Goal: Information Seeking & Learning: Learn about a topic

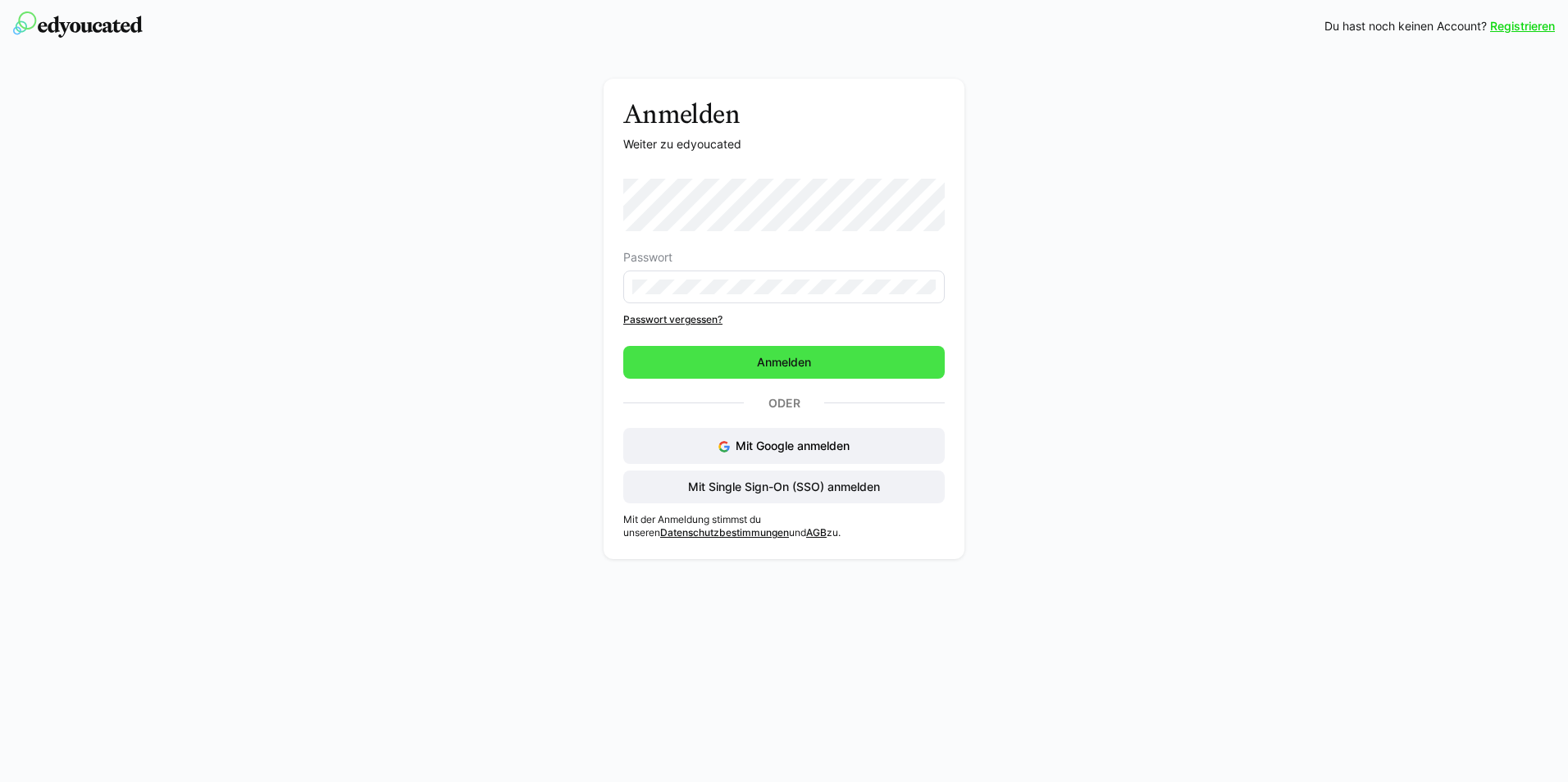
click at [831, 365] on span "Anmelden" at bounding box center [783, 363] width 322 height 33
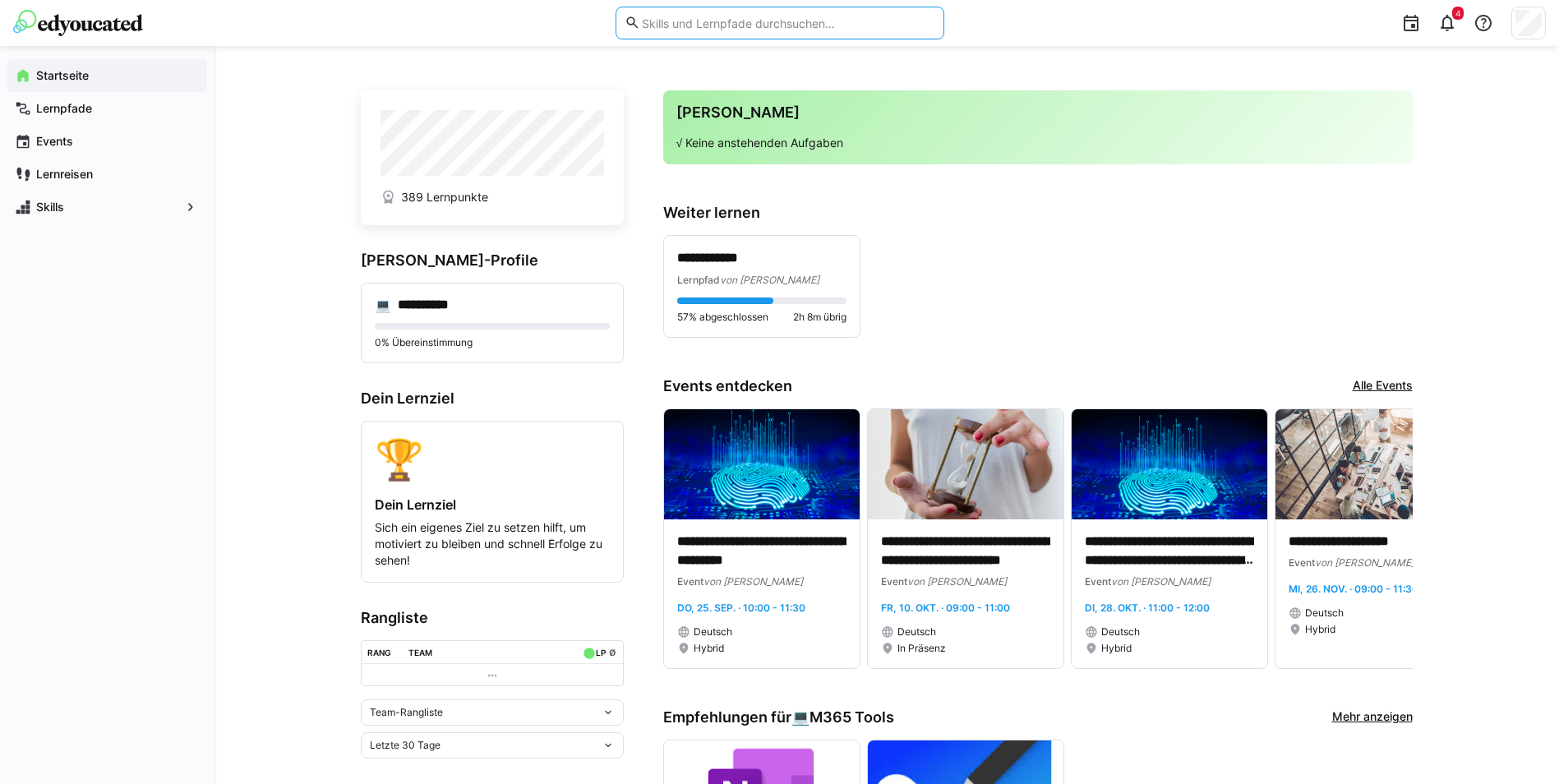
click at [758, 18] on input "text" at bounding box center [787, 23] width 294 height 15
type input "vertragsmanagement"
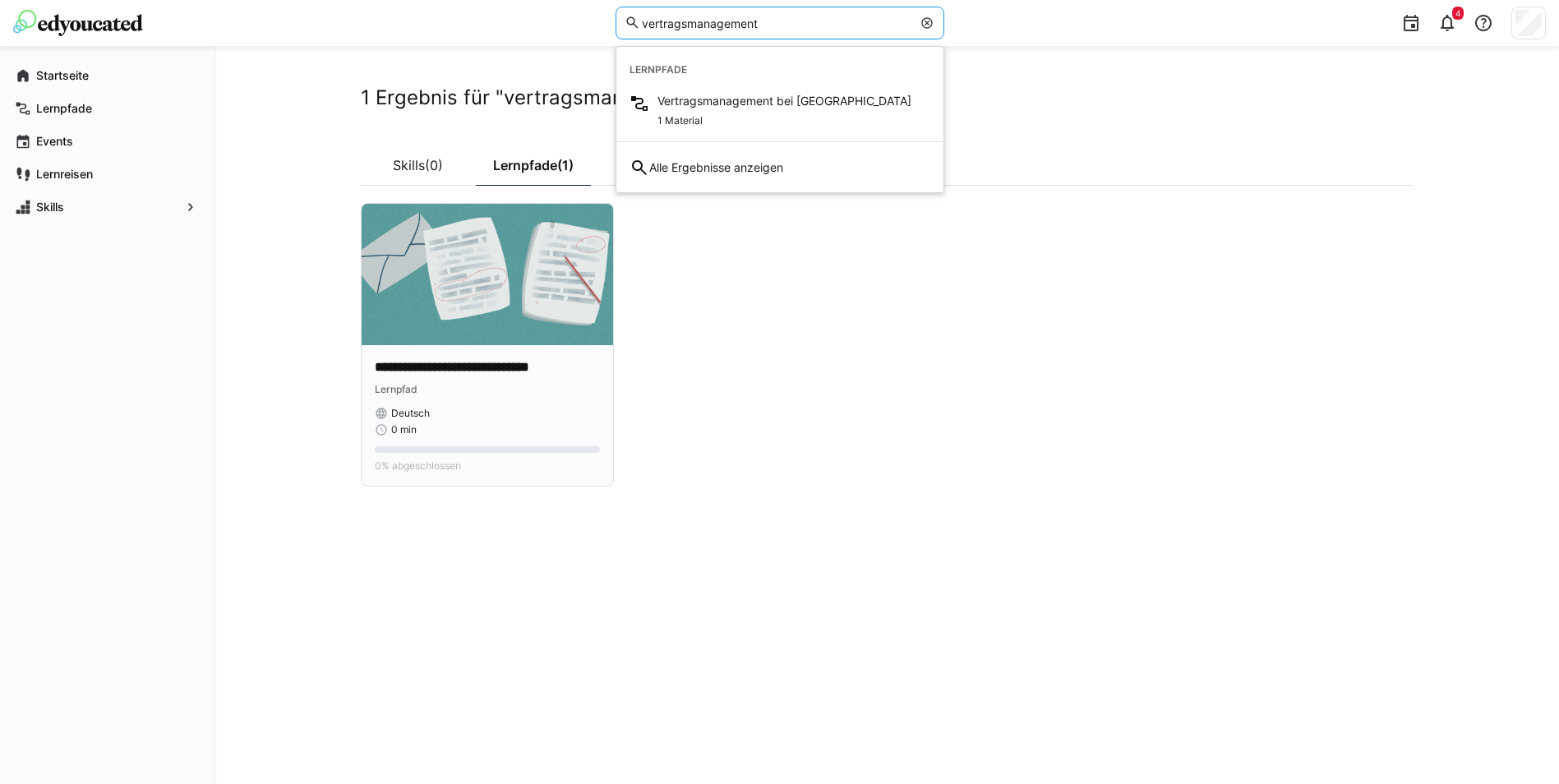
click at [477, 363] on p "**********" at bounding box center [486, 368] width 225 height 19
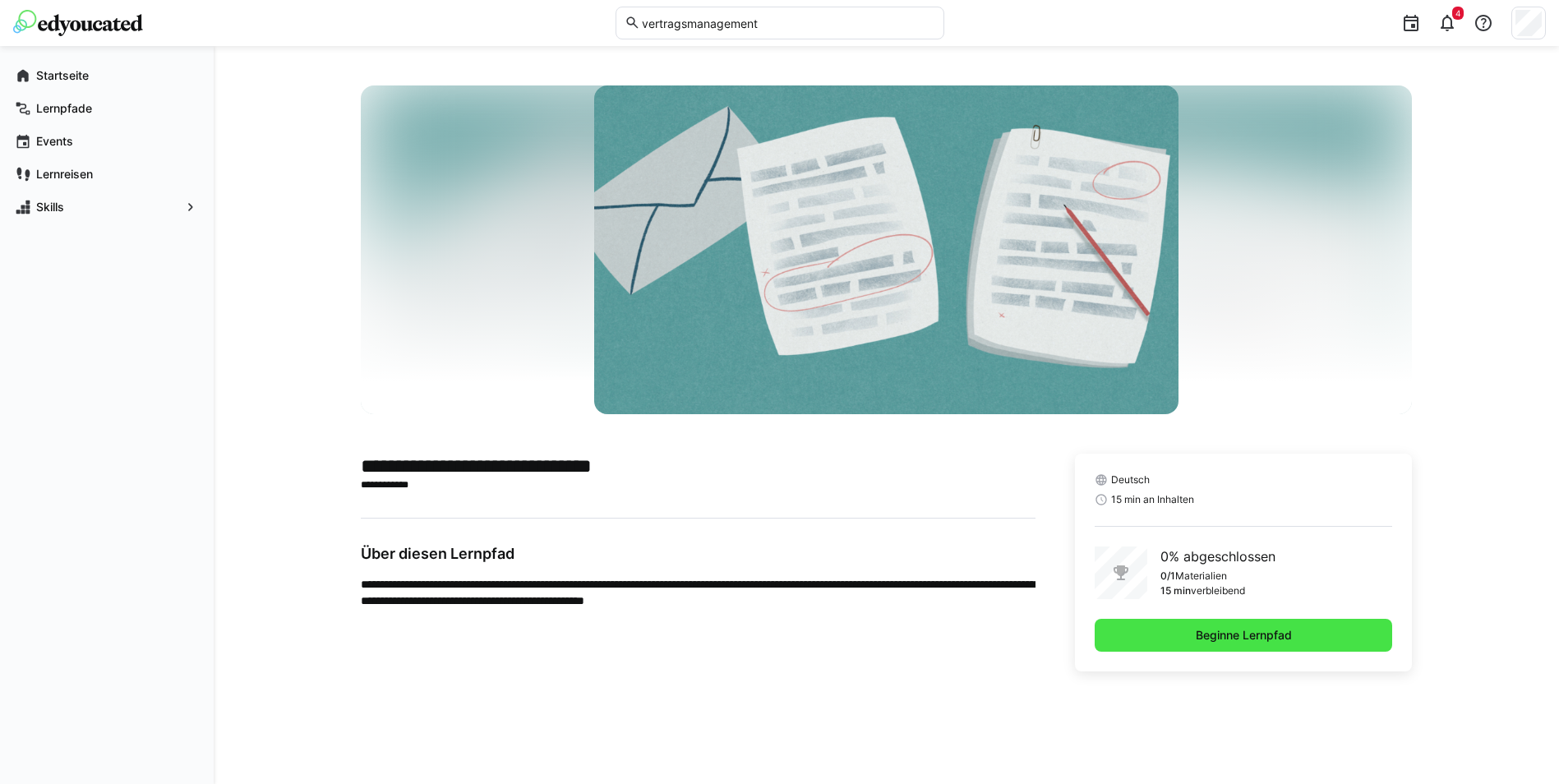
click at [1185, 637] on span "Beginne Lernpfad" at bounding box center [1243, 635] width 298 height 33
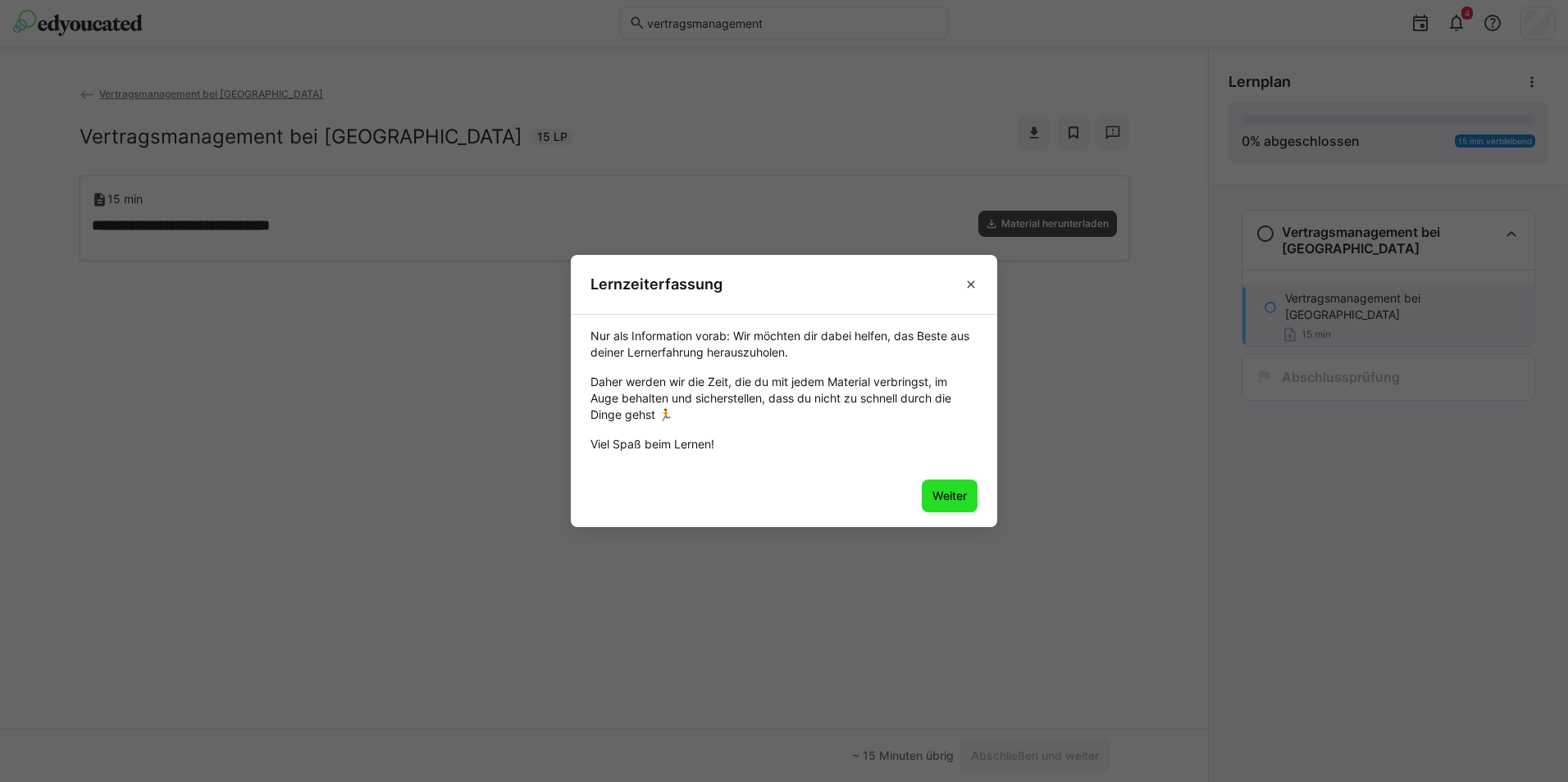
click at [944, 495] on span "Weiter" at bounding box center [949, 496] width 39 height 16
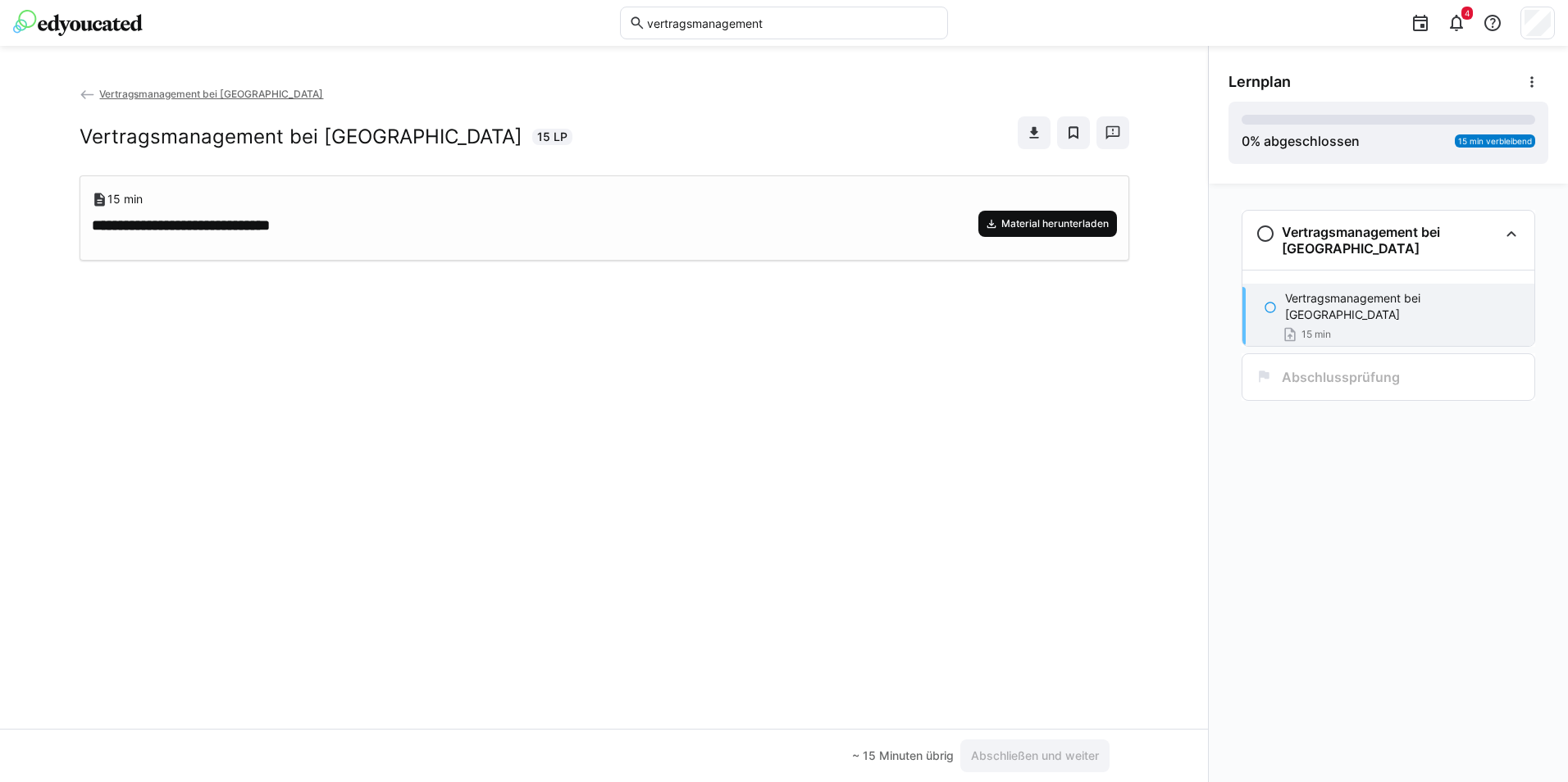
click at [1091, 235] on span "Material herunterladen" at bounding box center [1047, 224] width 138 height 26
click at [958, 465] on div "**********" at bounding box center [605, 566] width 1050 height 782
click at [1314, 134] on div "0 % abgeschlossen" at bounding box center [1301, 141] width 118 height 20
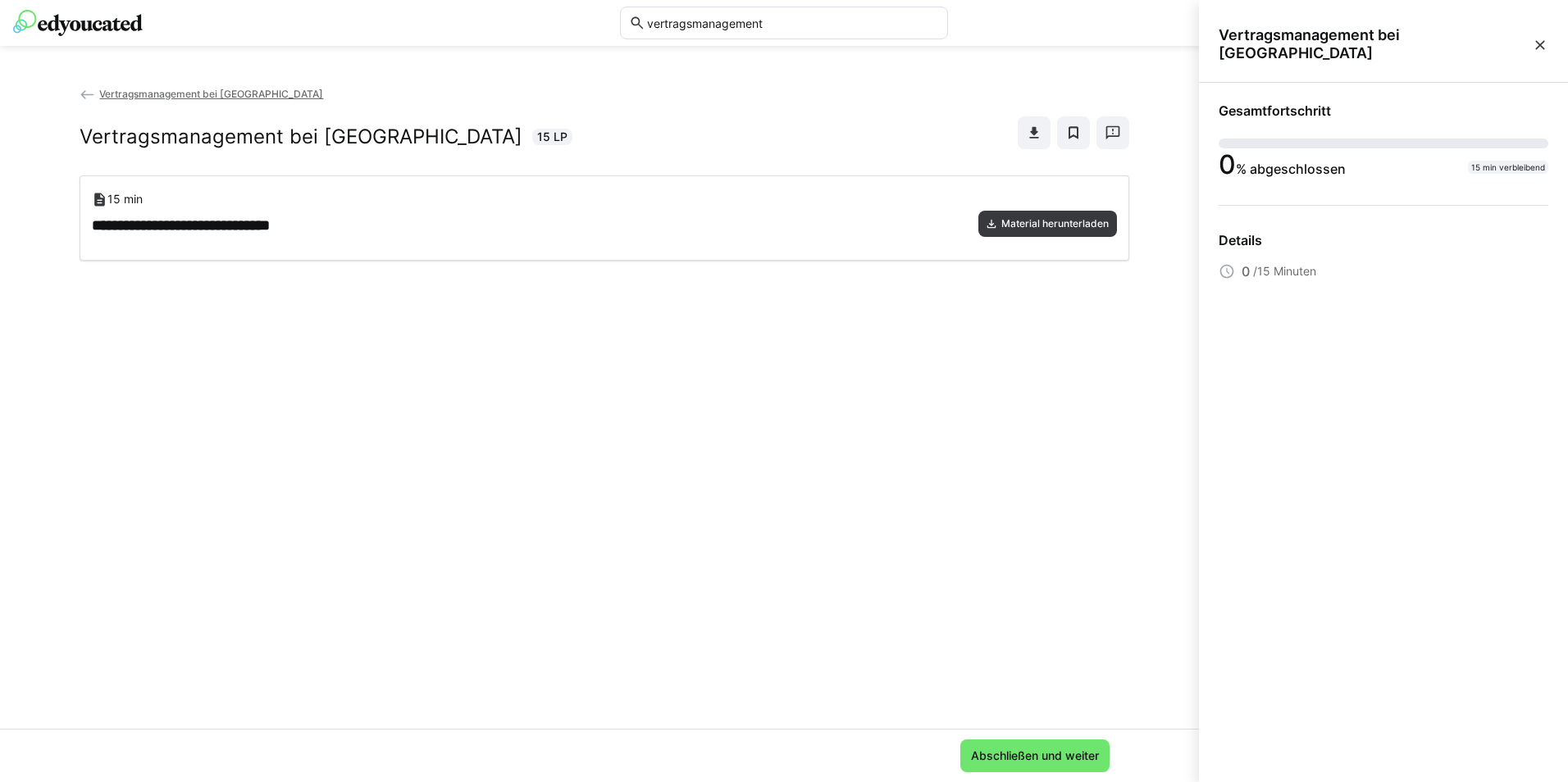
click at [1061, 556] on div "**********" at bounding box center [605, 566] width 1050 height 782
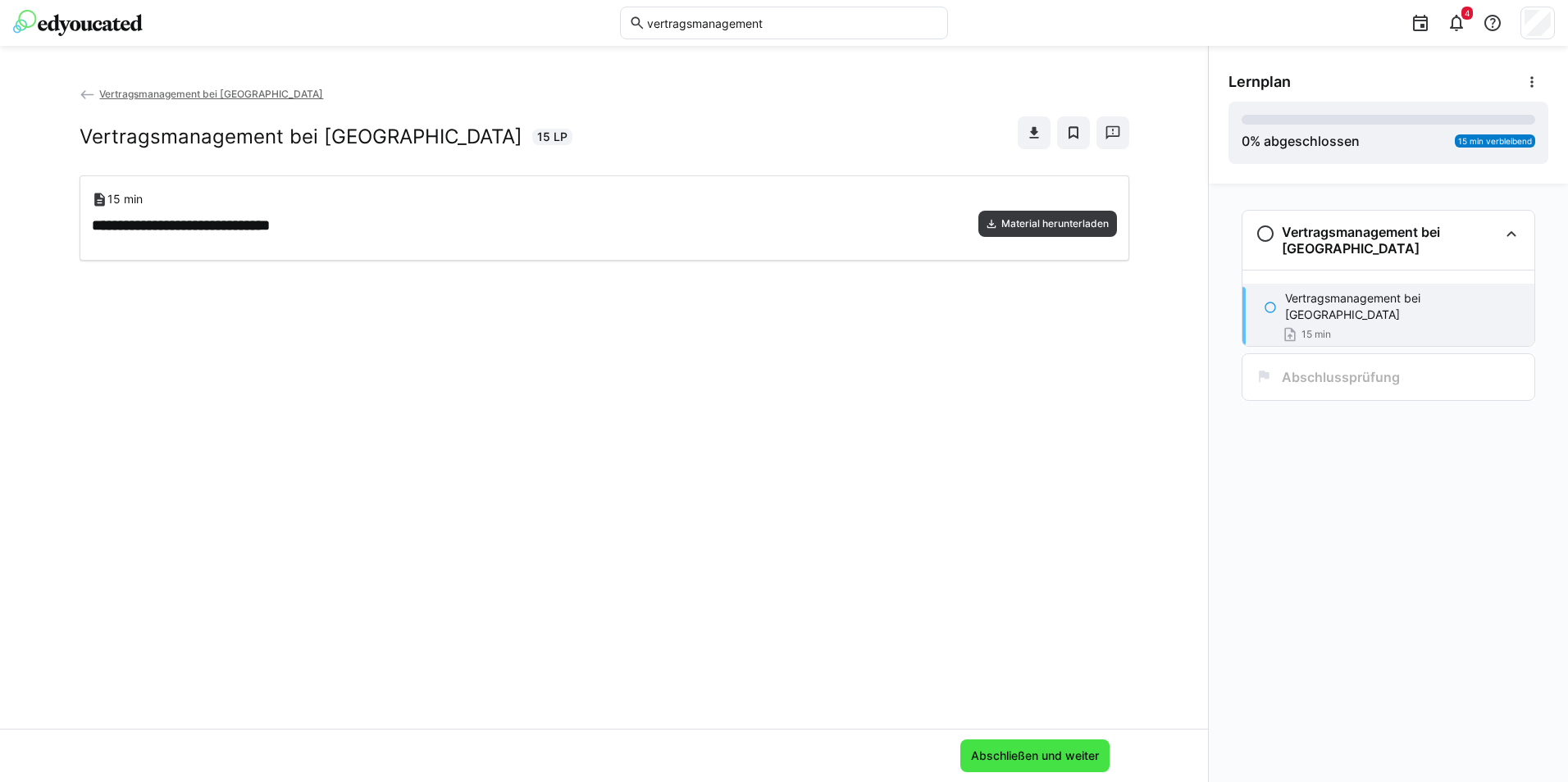
click at [1070, 755] on span "Abschließen und weiter" at bounding box center [1034, 756] width 132 height 16
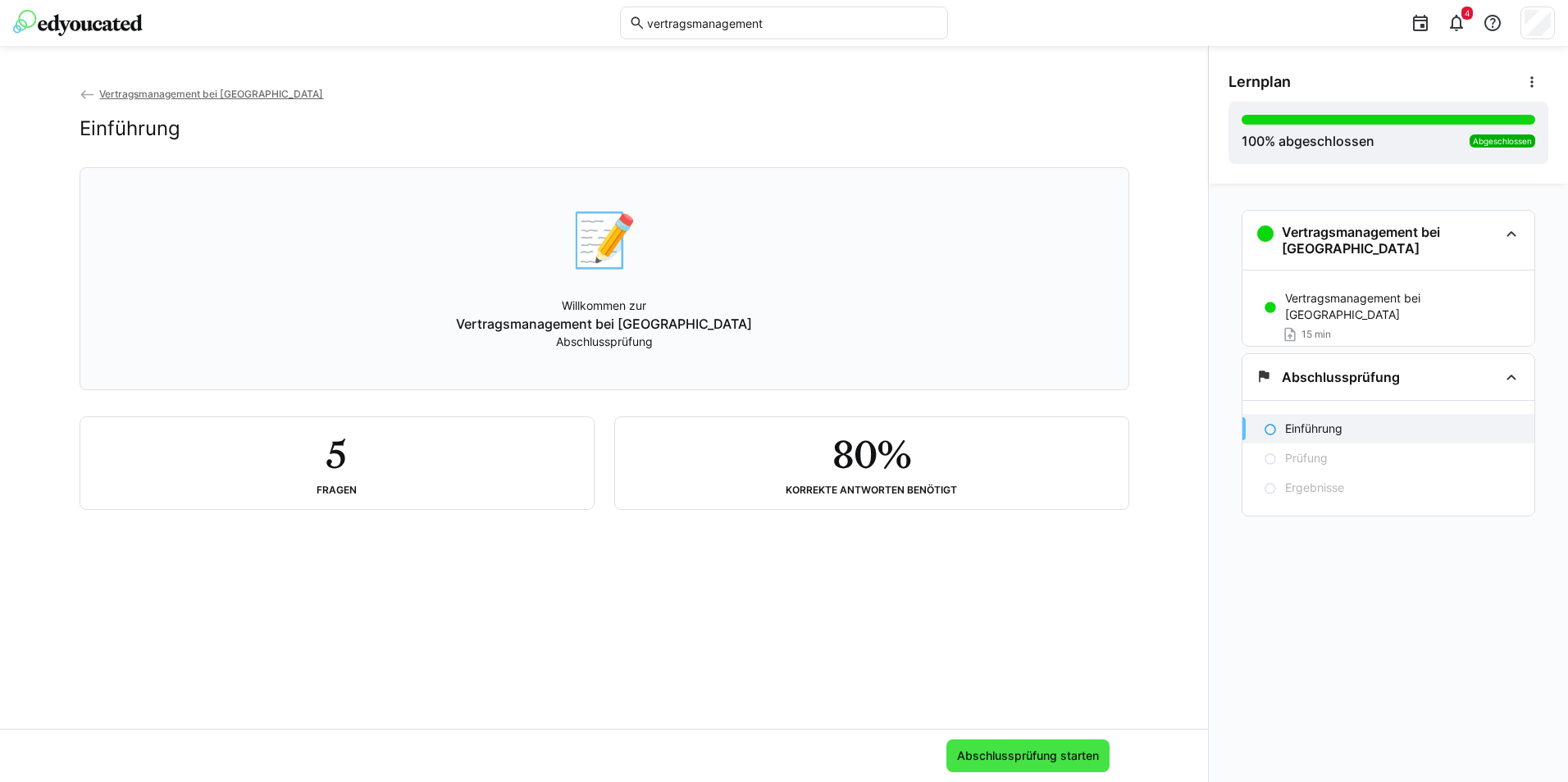
click at [1057, 751] on span "Abschlussprüfung starten" at bounding box center [1028, 756] width 146 height 16
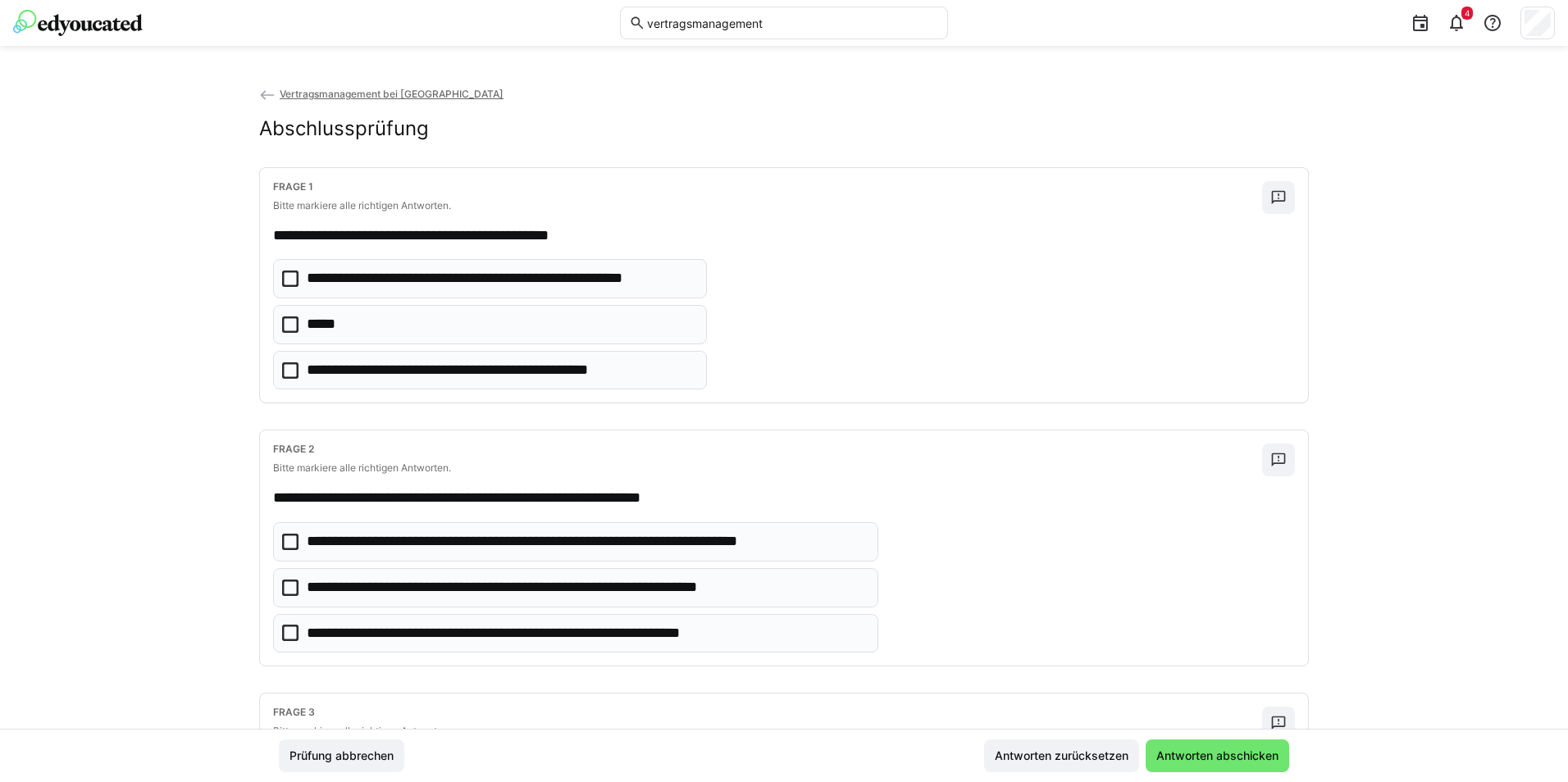
click at [284, 368] on icon at bounding box center [290, 370] width 16 height 16
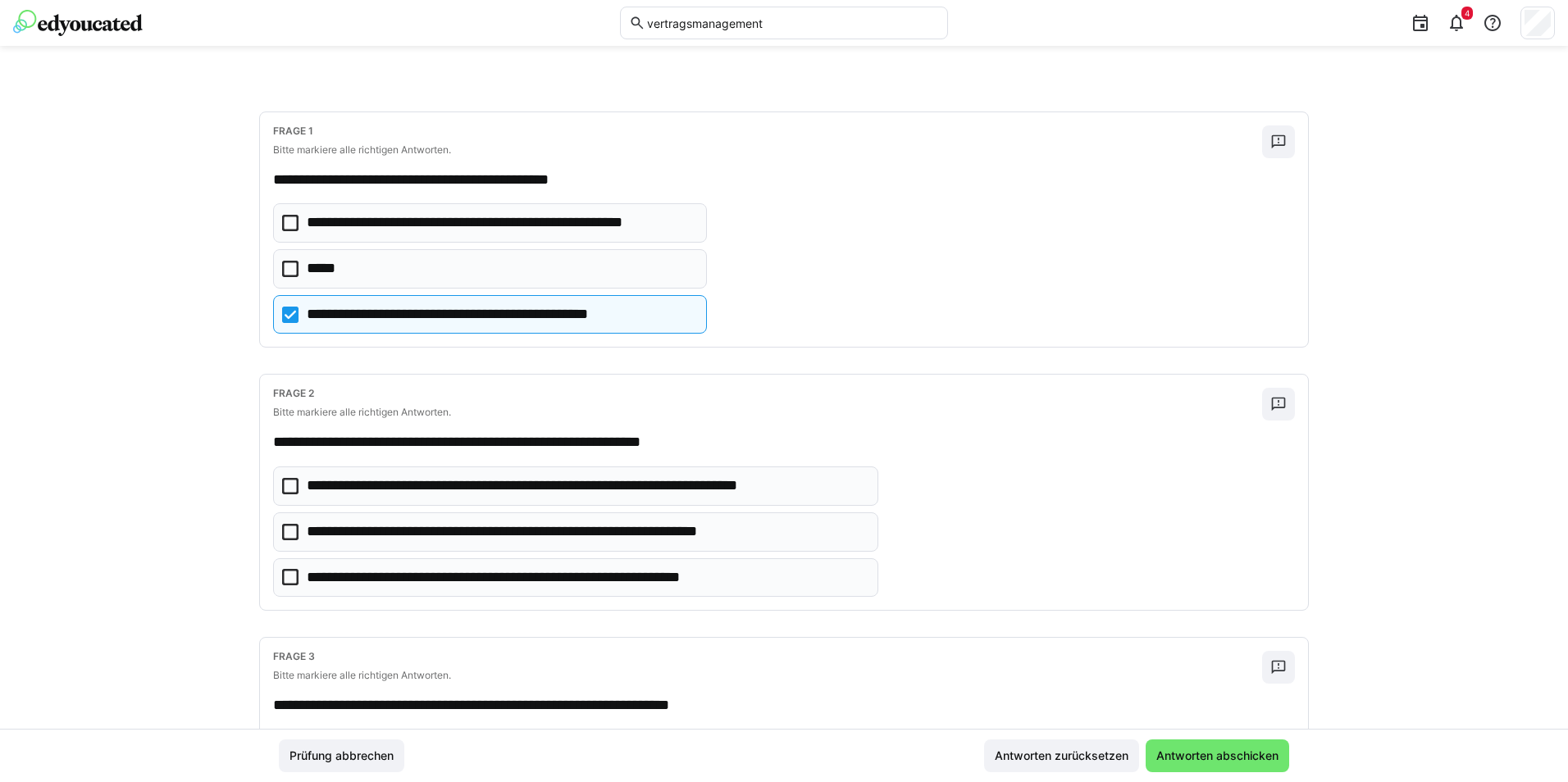
scroll to position [82, 0]
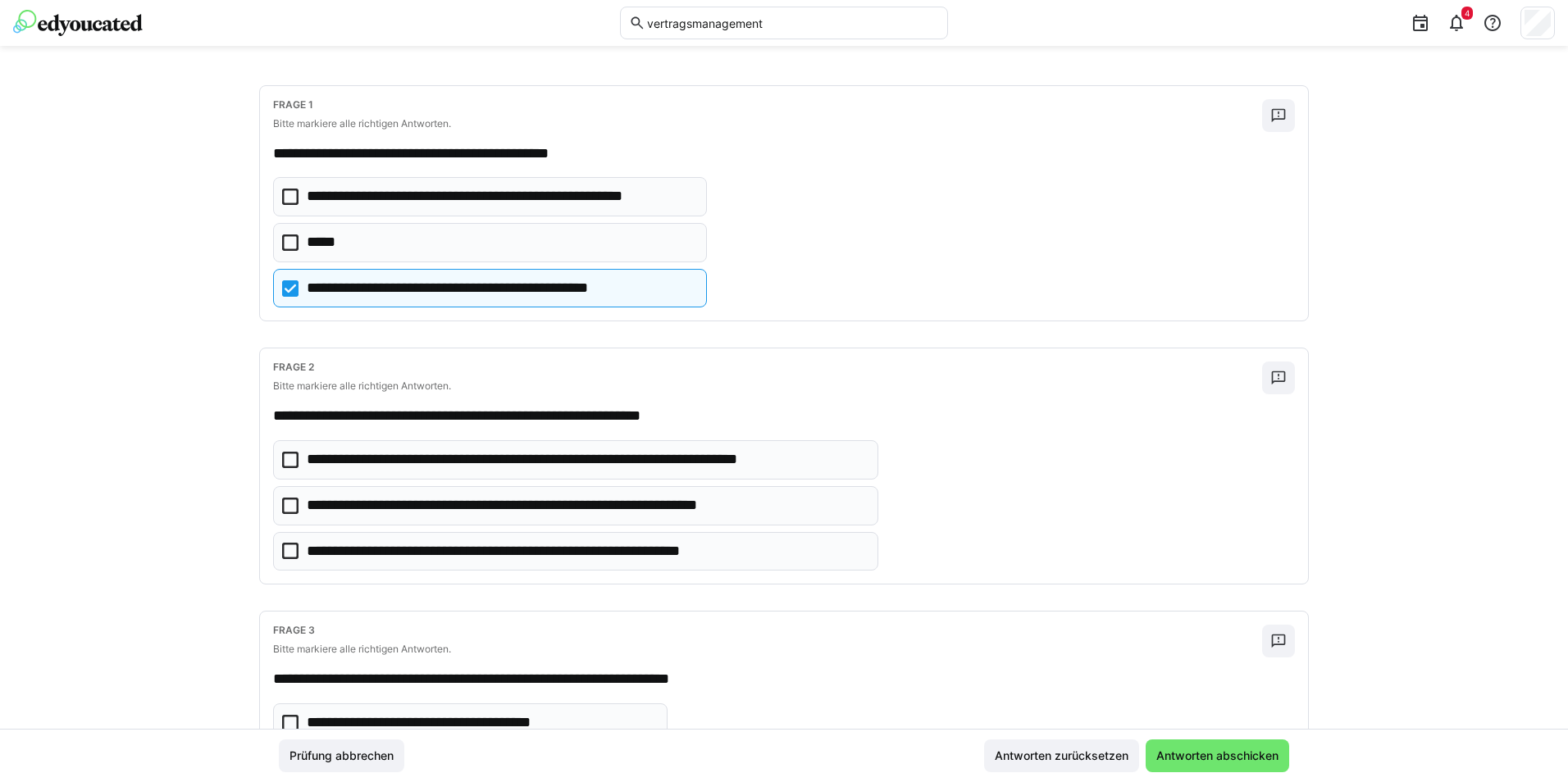
click at [284, 460] on icon at bounding box center [290, 460] width 16 height 16
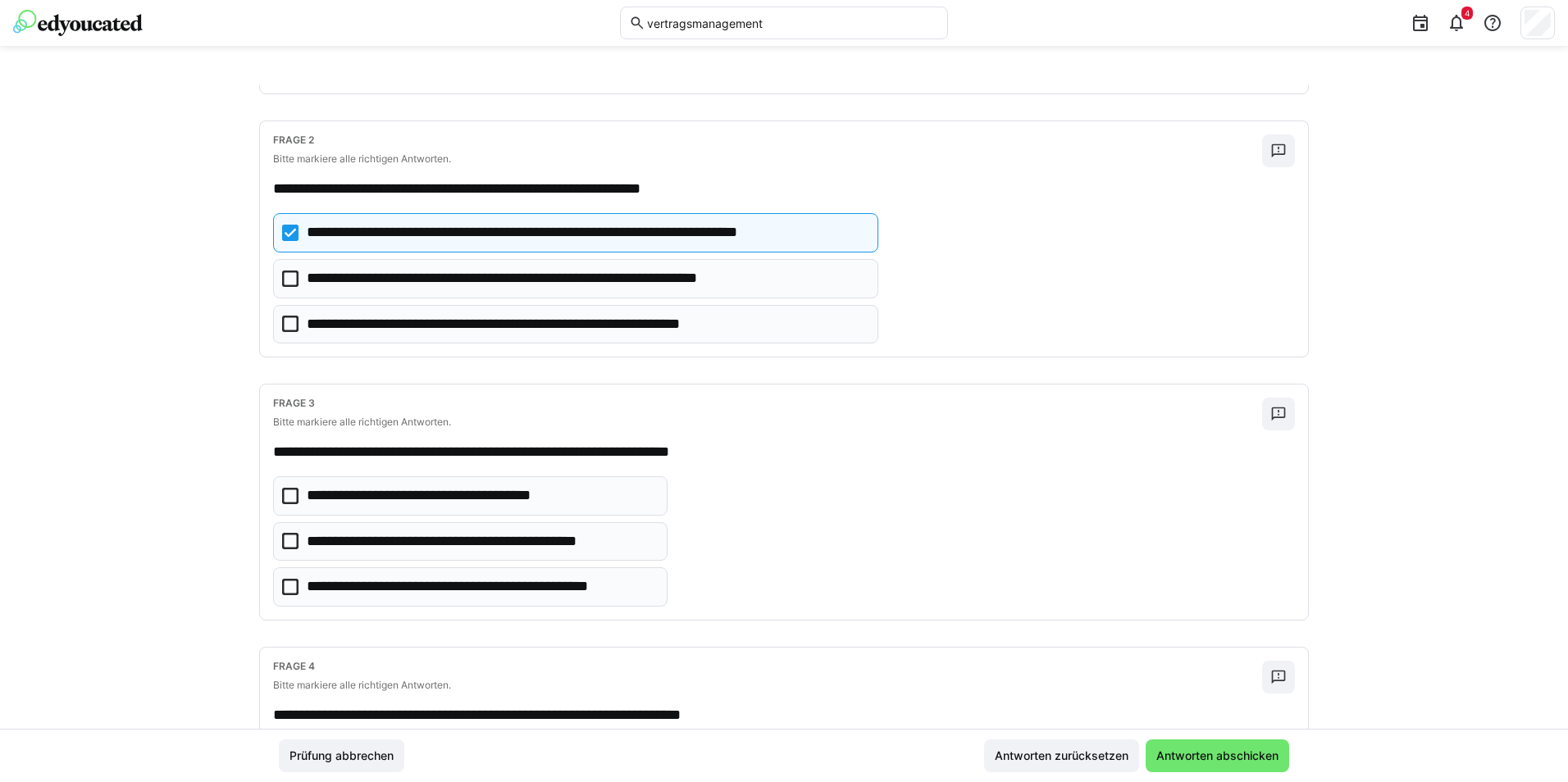
scroll to position [328, 0]
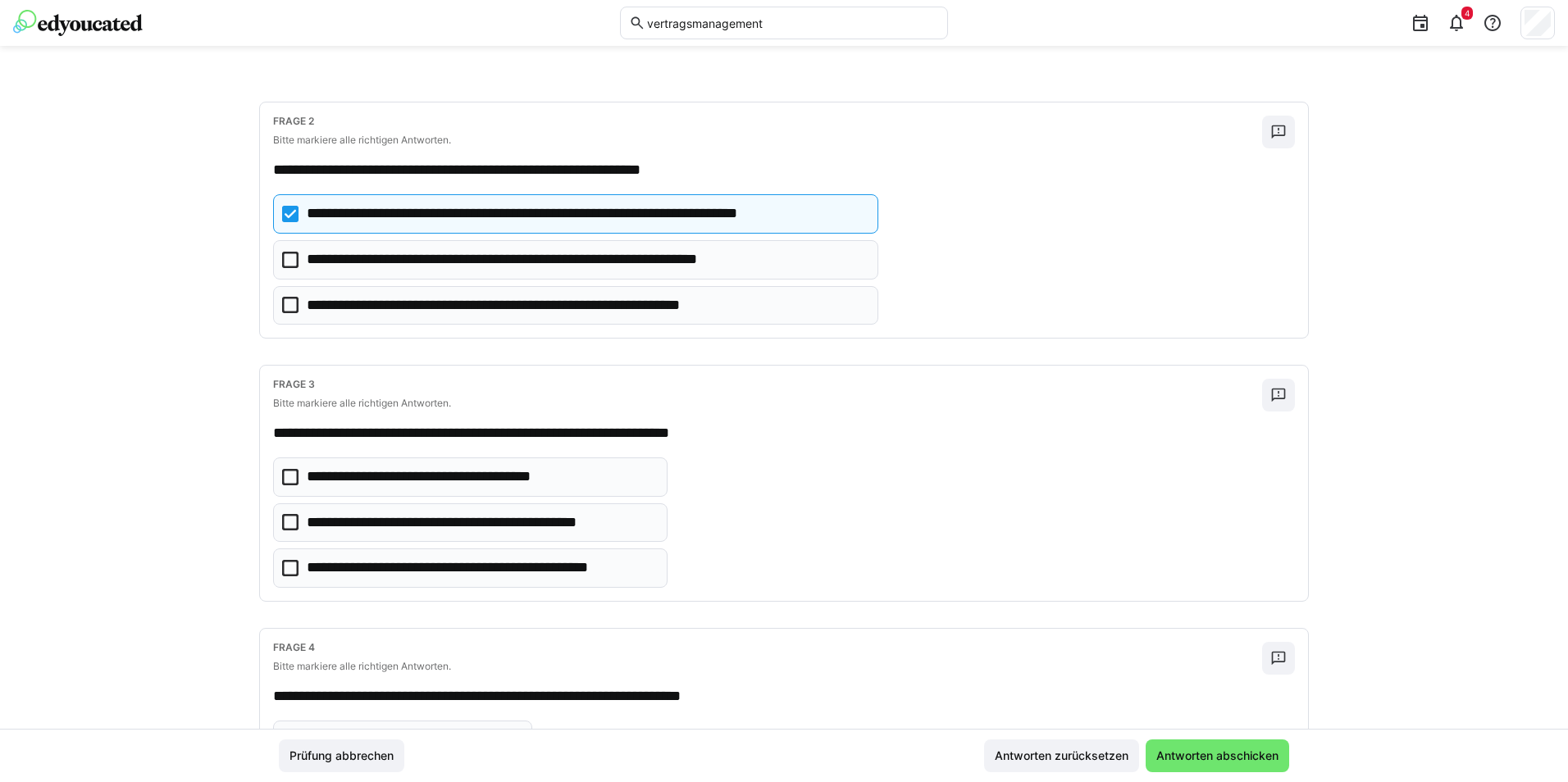
click at [285, 569] on icon at bounding box center [290, 568] width 16 height 16
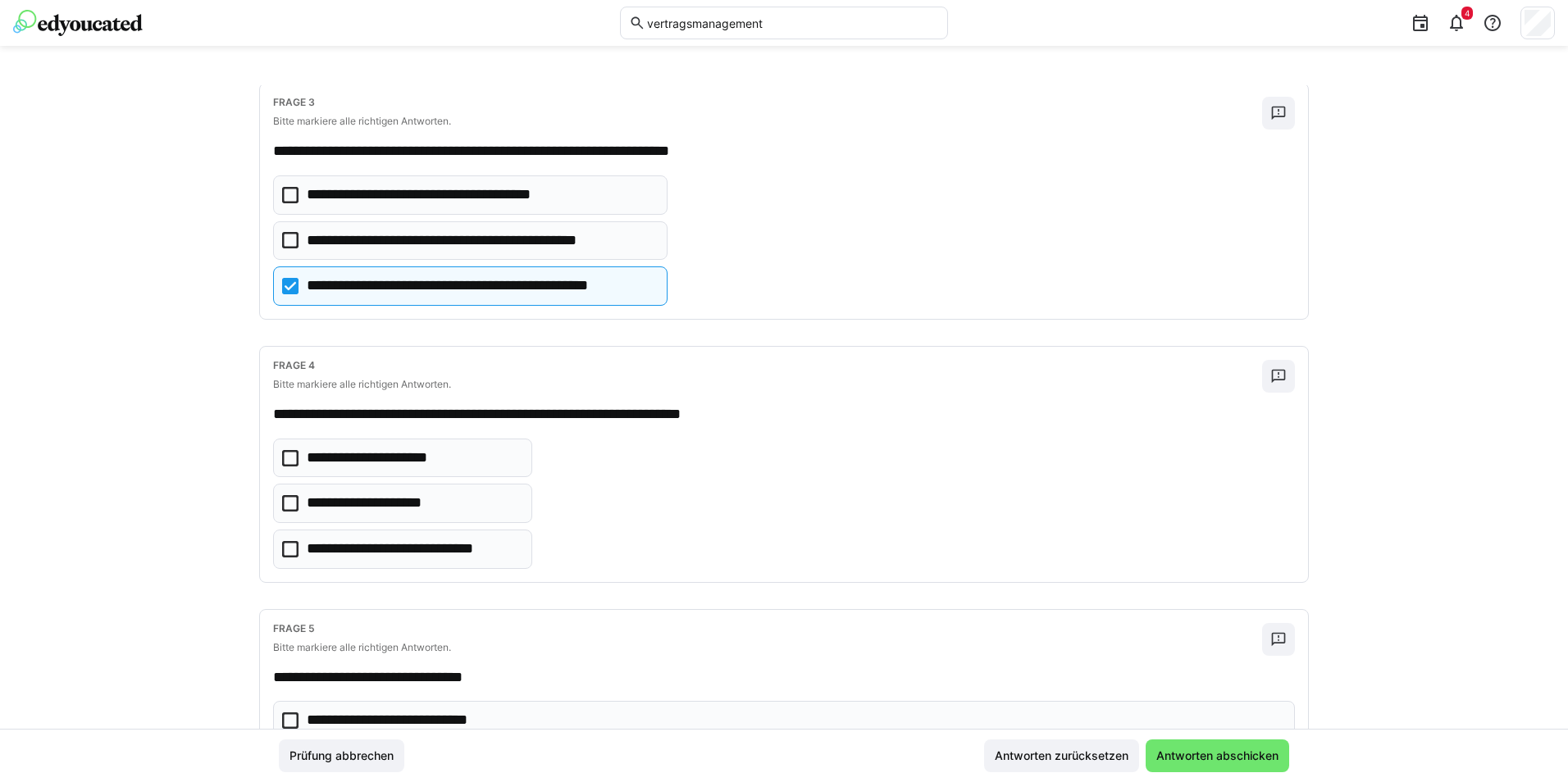
scroll to position [655, 0]
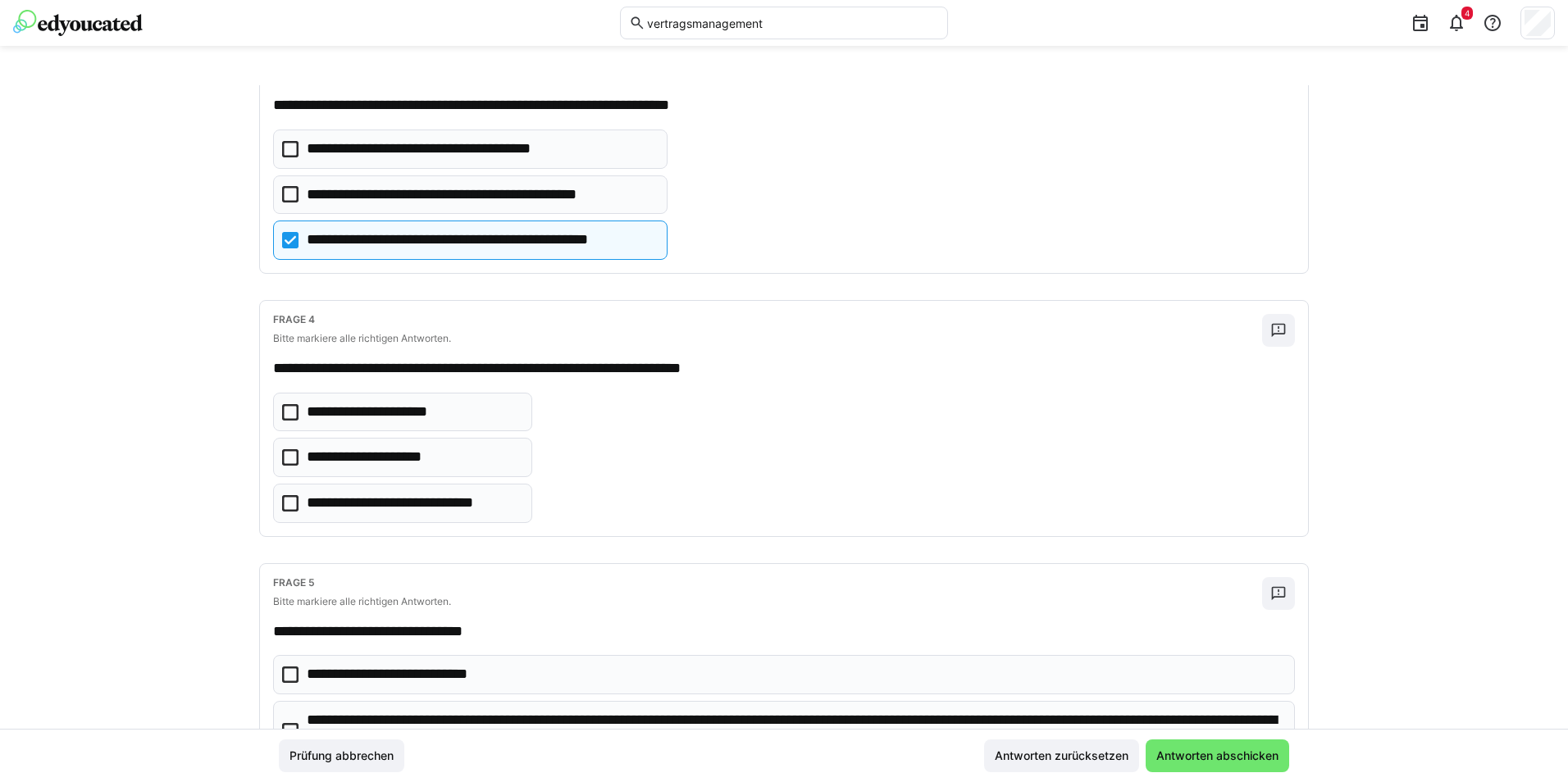
click at [284, 410] on icon at bounding box center [290, 412] width 16 height 16
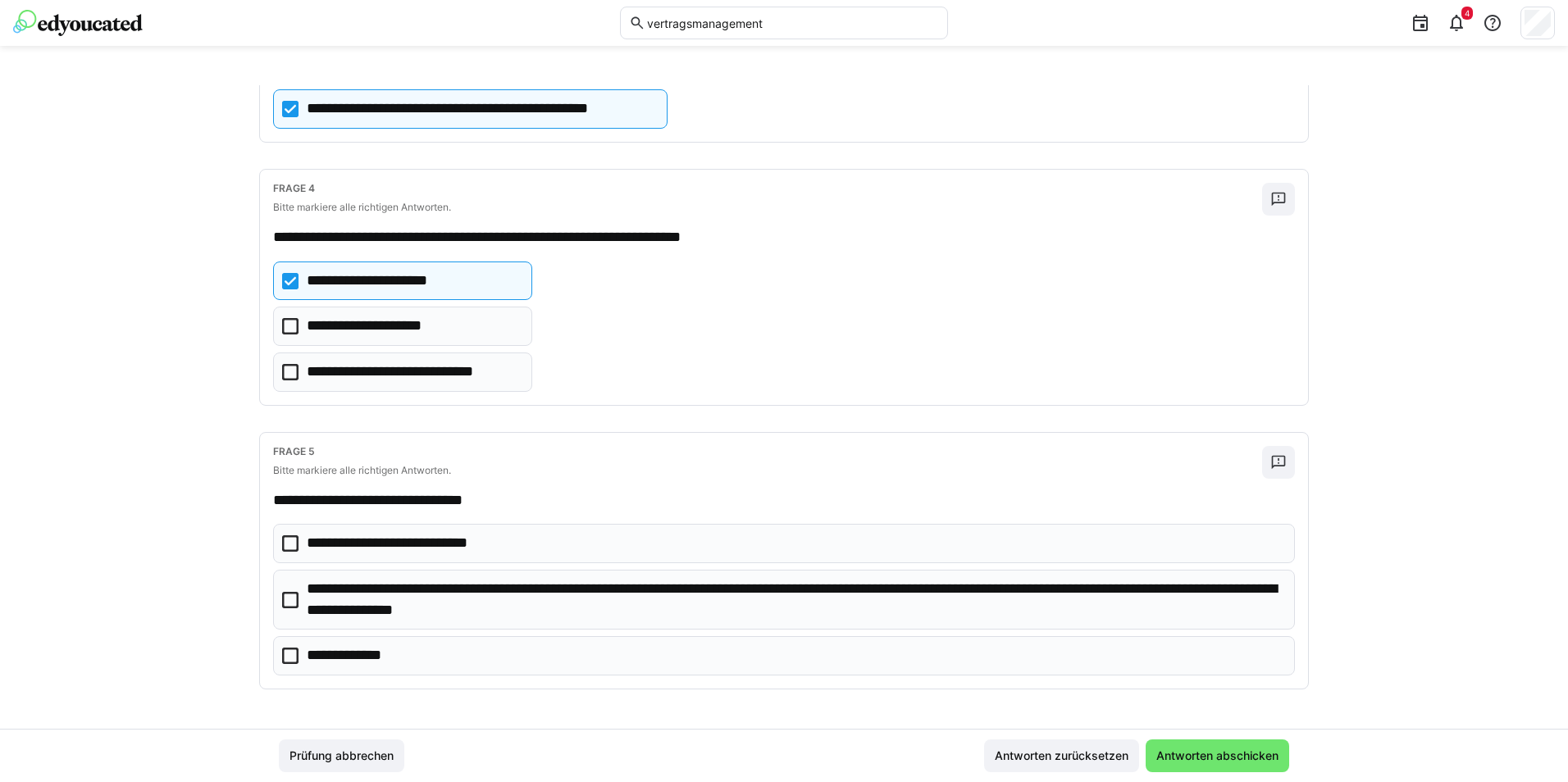
scroll to position [788, 0]
click at [282, 593] on icon at bounding box center [290, 600] width 16 height 16
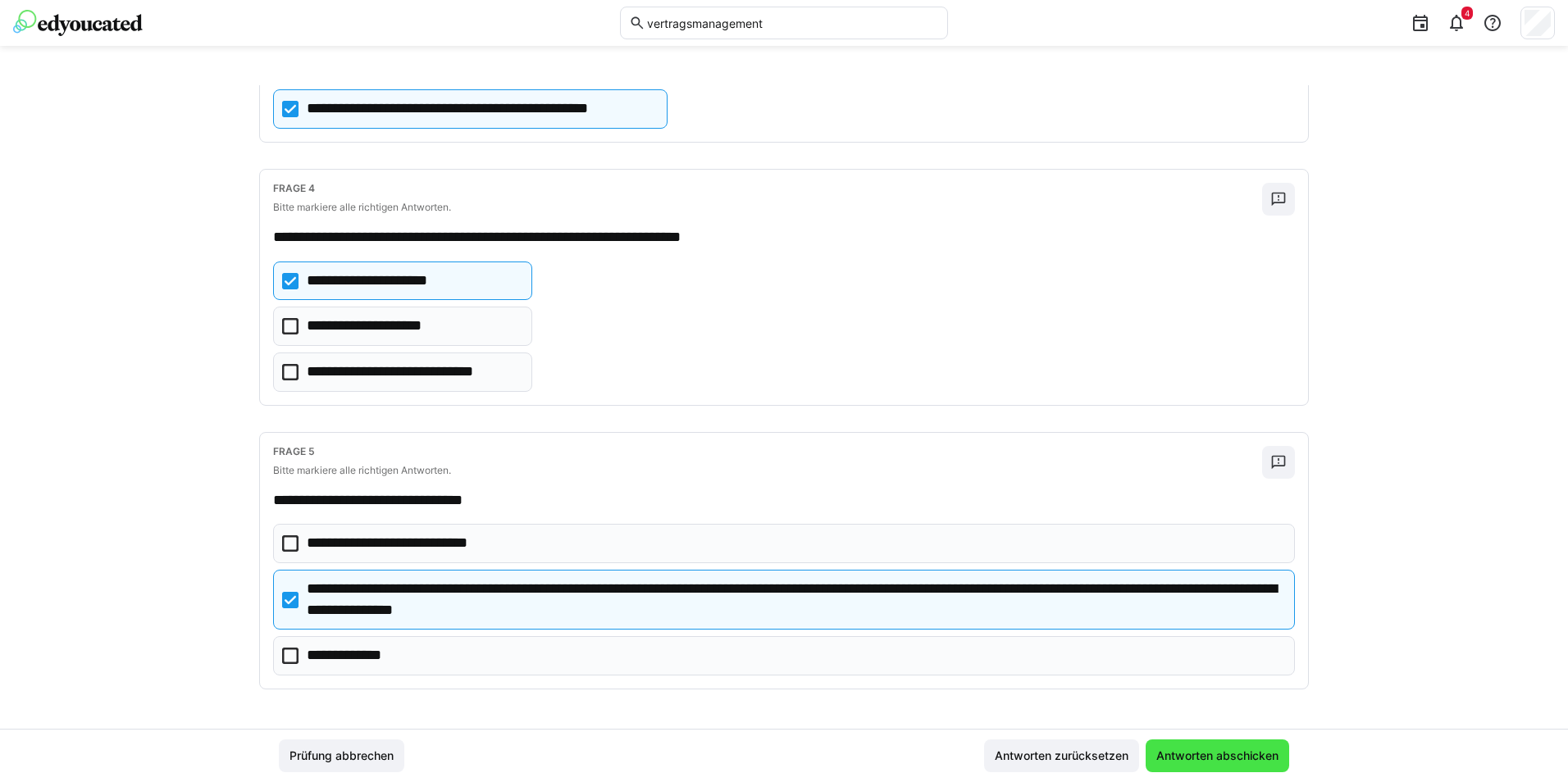
click at [1253, 759] on span "Antworten abschicken" at bounding box center [1217, 756] width 127 height 16
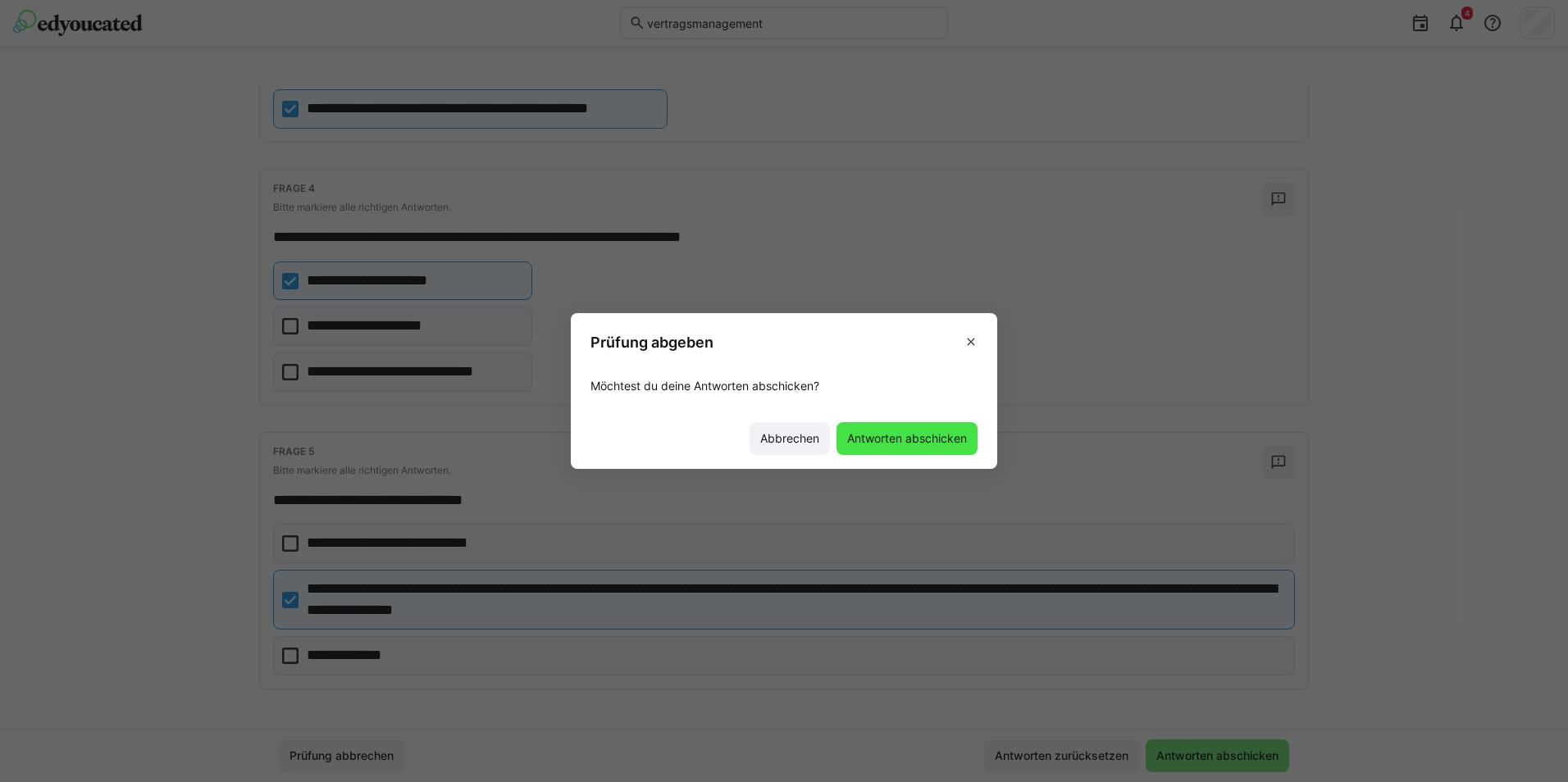
click at [879, 443] on span "Antworten abschicken" at bounding box center [907, 438] width 124 height 16
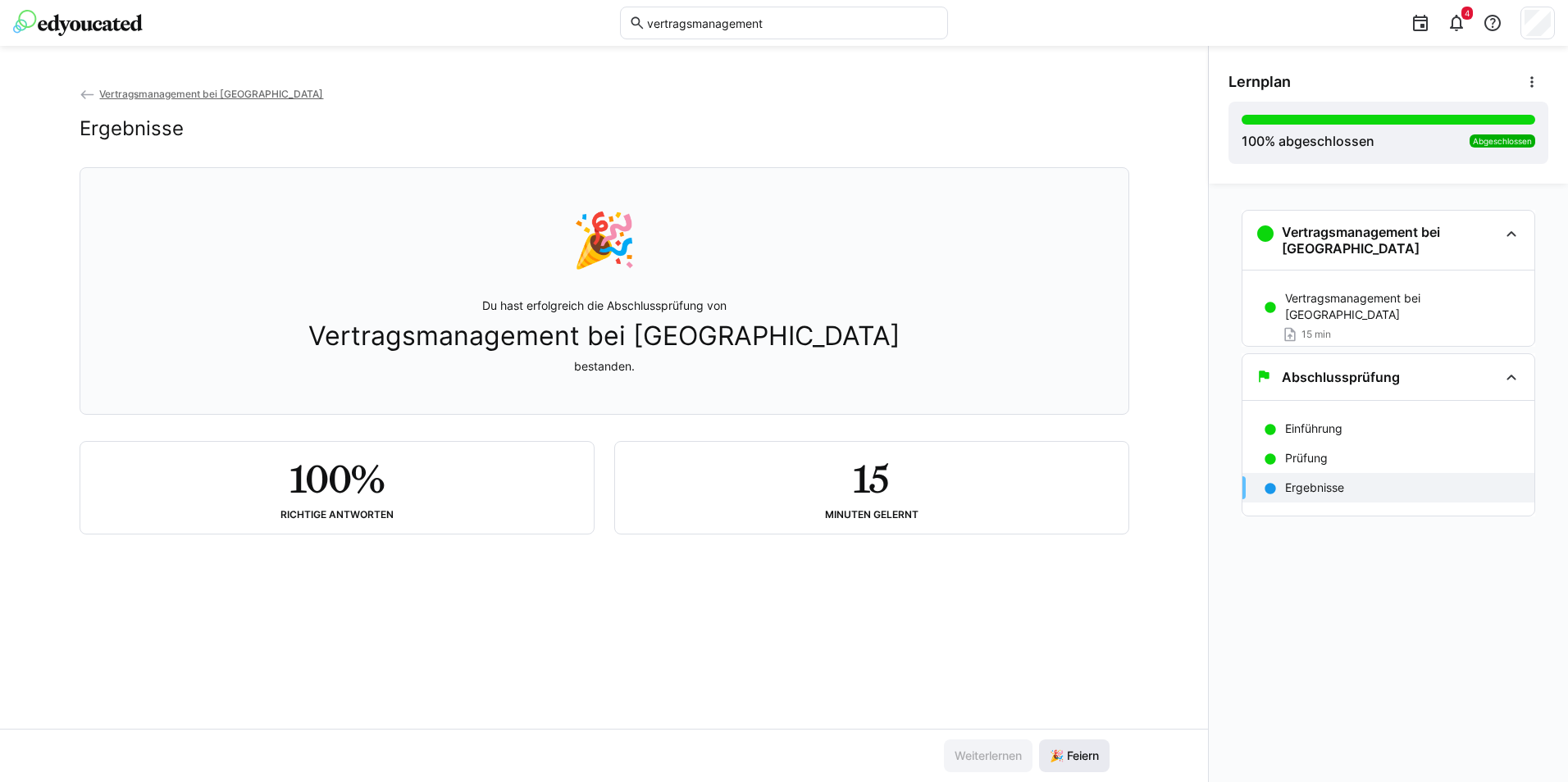
click at [1079, 762] on span "🎉 Feiern" at bounding box center [1074, 756] width 54 height 16
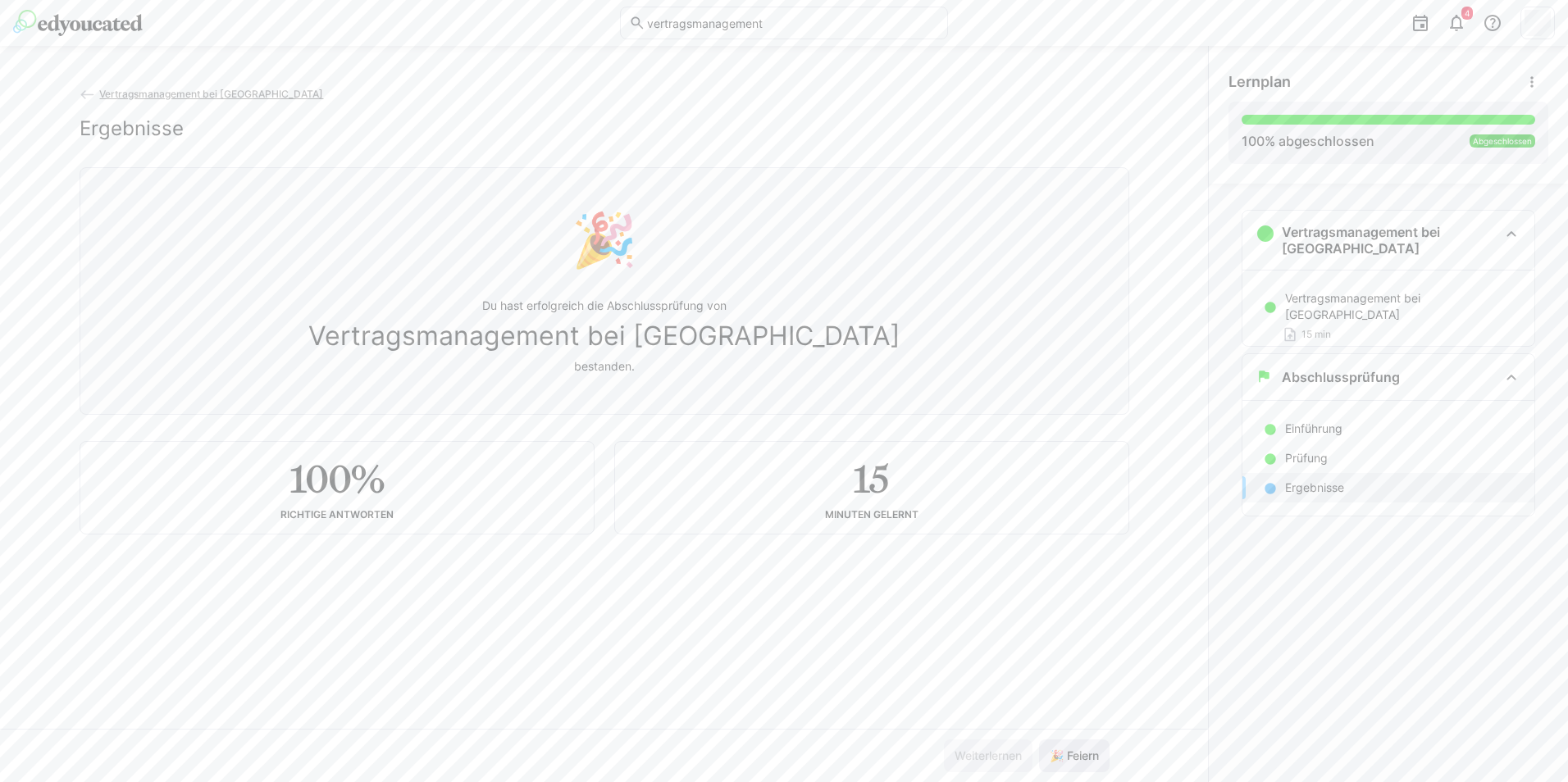
click at [1087, 754] on span "🎉 Feiern" at bounding box center [1074, 756] width 54 height 16
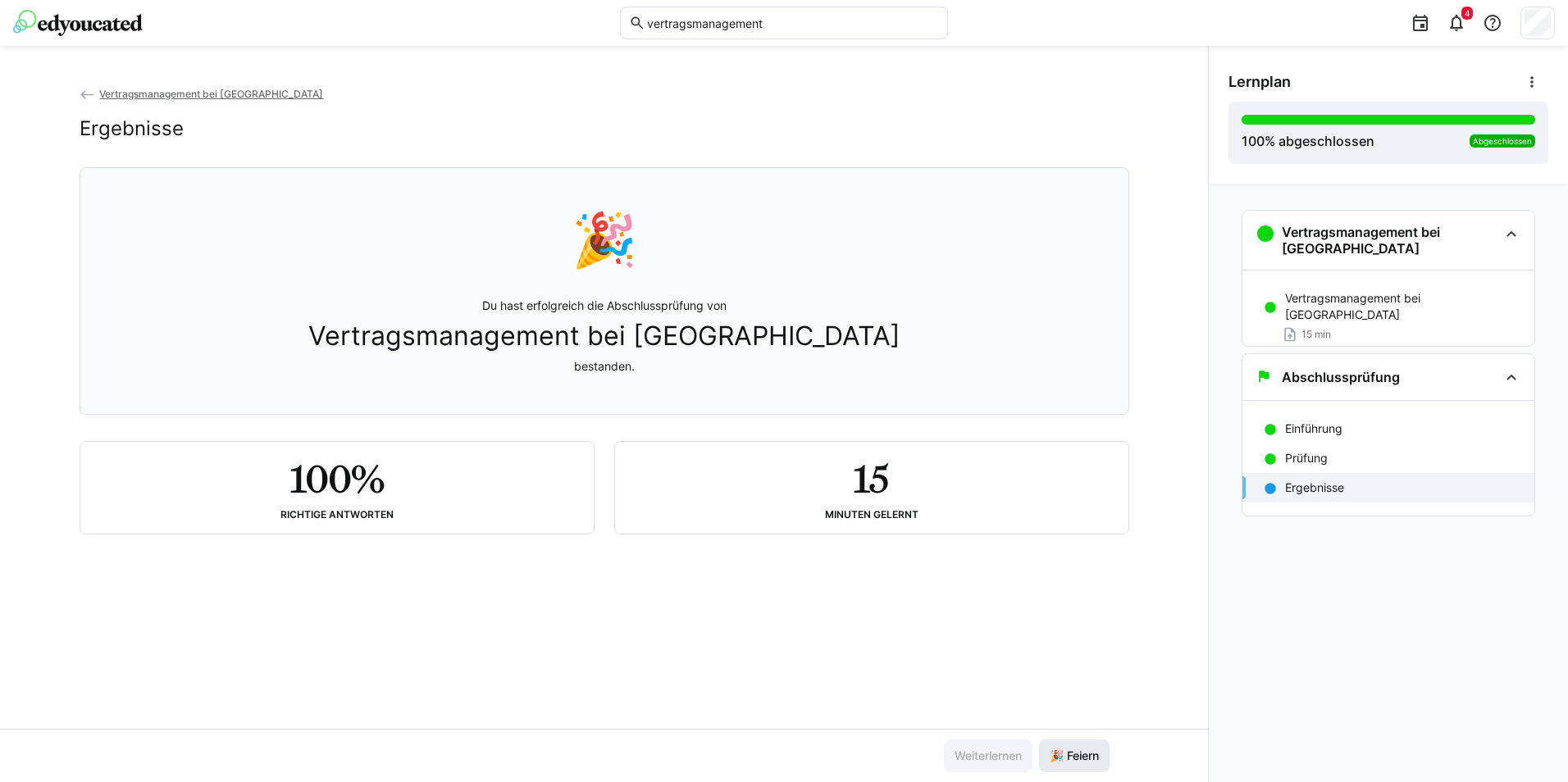
click at [1079, 755] on span "🎉 Feiern" at bounding box center [1074, 756] width 54 height 16
click at [1079, 755] on span "🎉 Feiern" at bounding box center [1074, 756] width 54 height 16
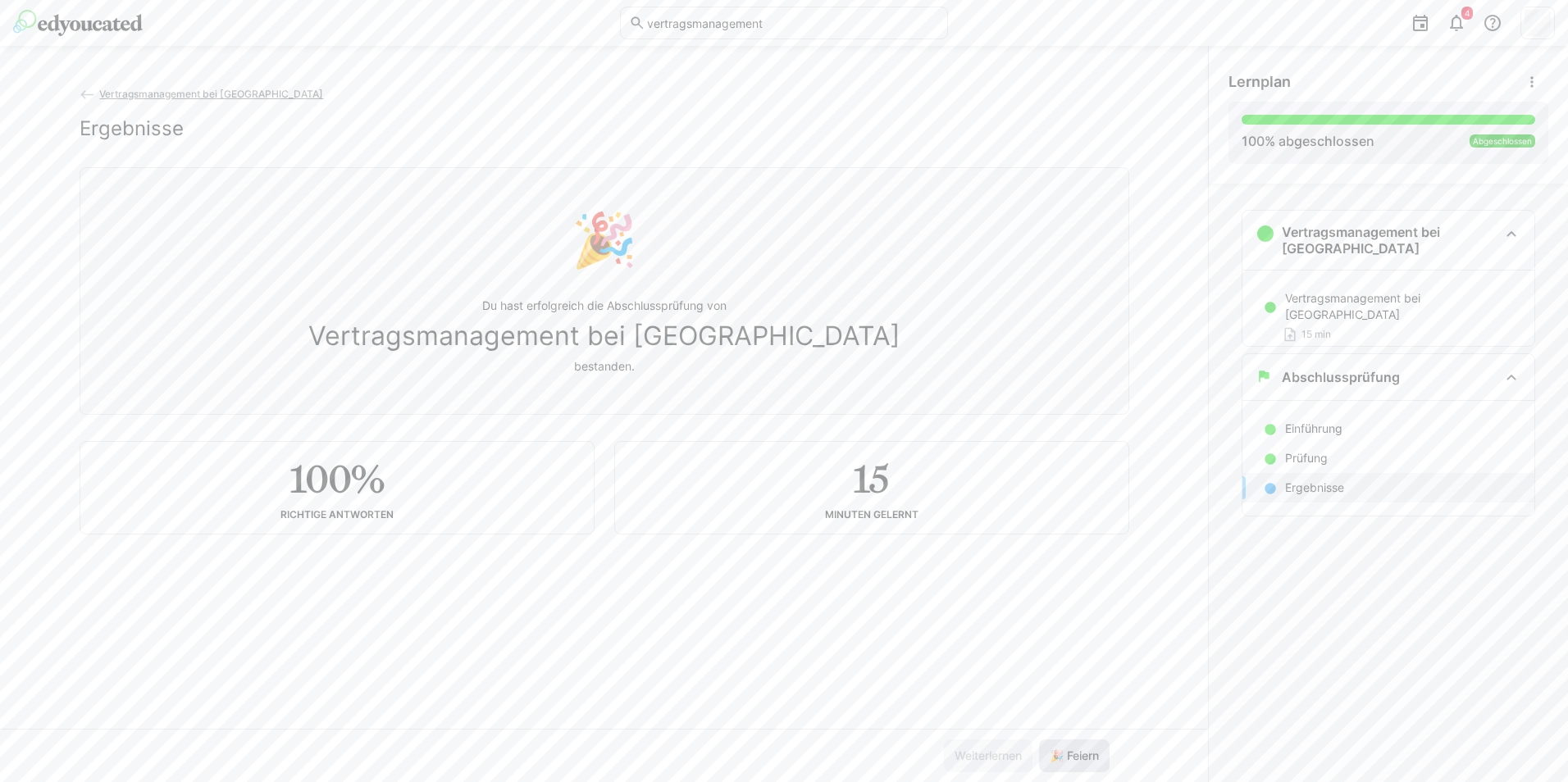
click at [1079, 755] on span "🎉 Feiern" at bounding box center [1074, 756] width 54 height 16
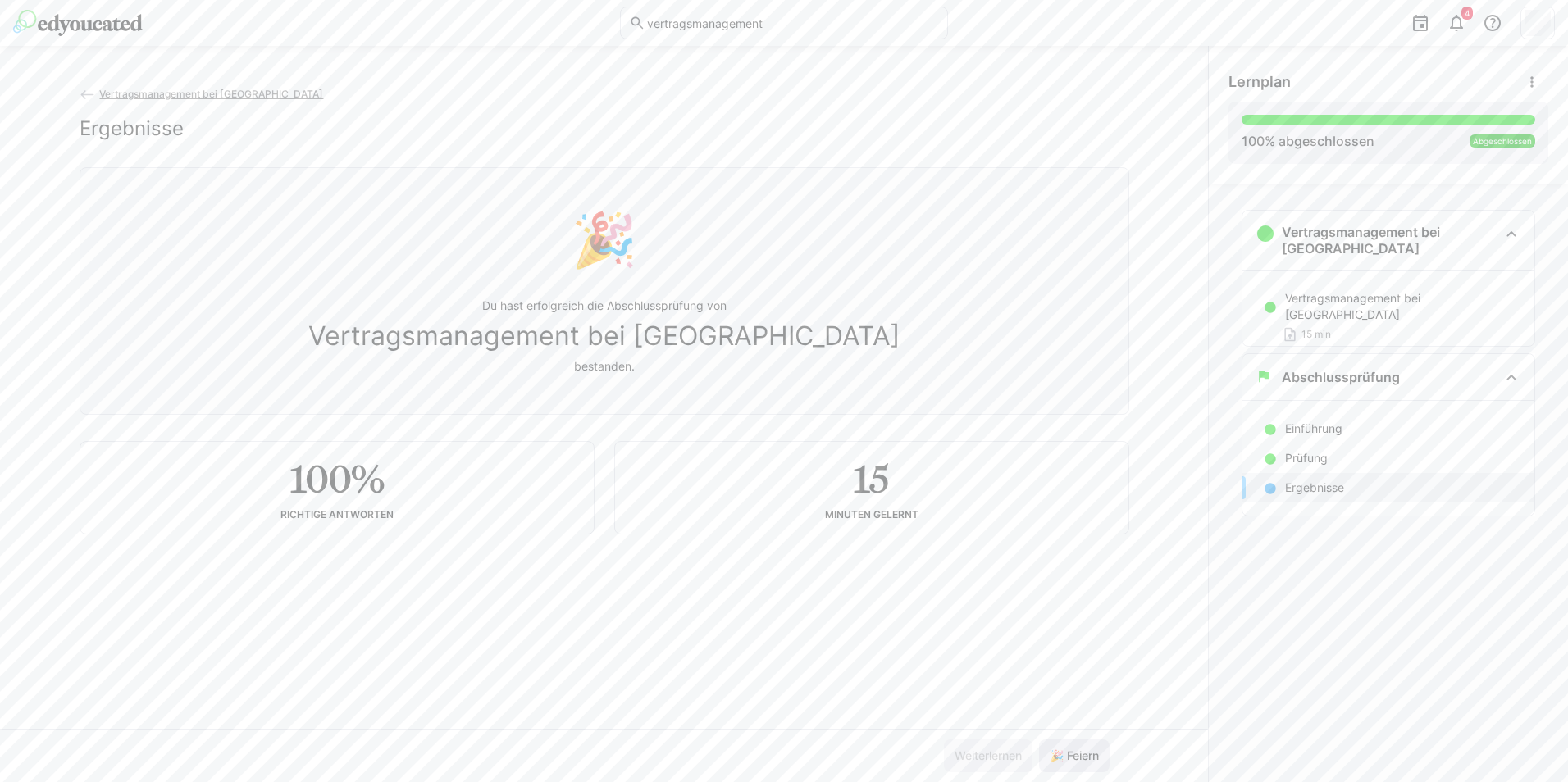
click at [1079, 755] on span "🎉 Feiern" at bounding box center [1074, 756] width 54 height 16
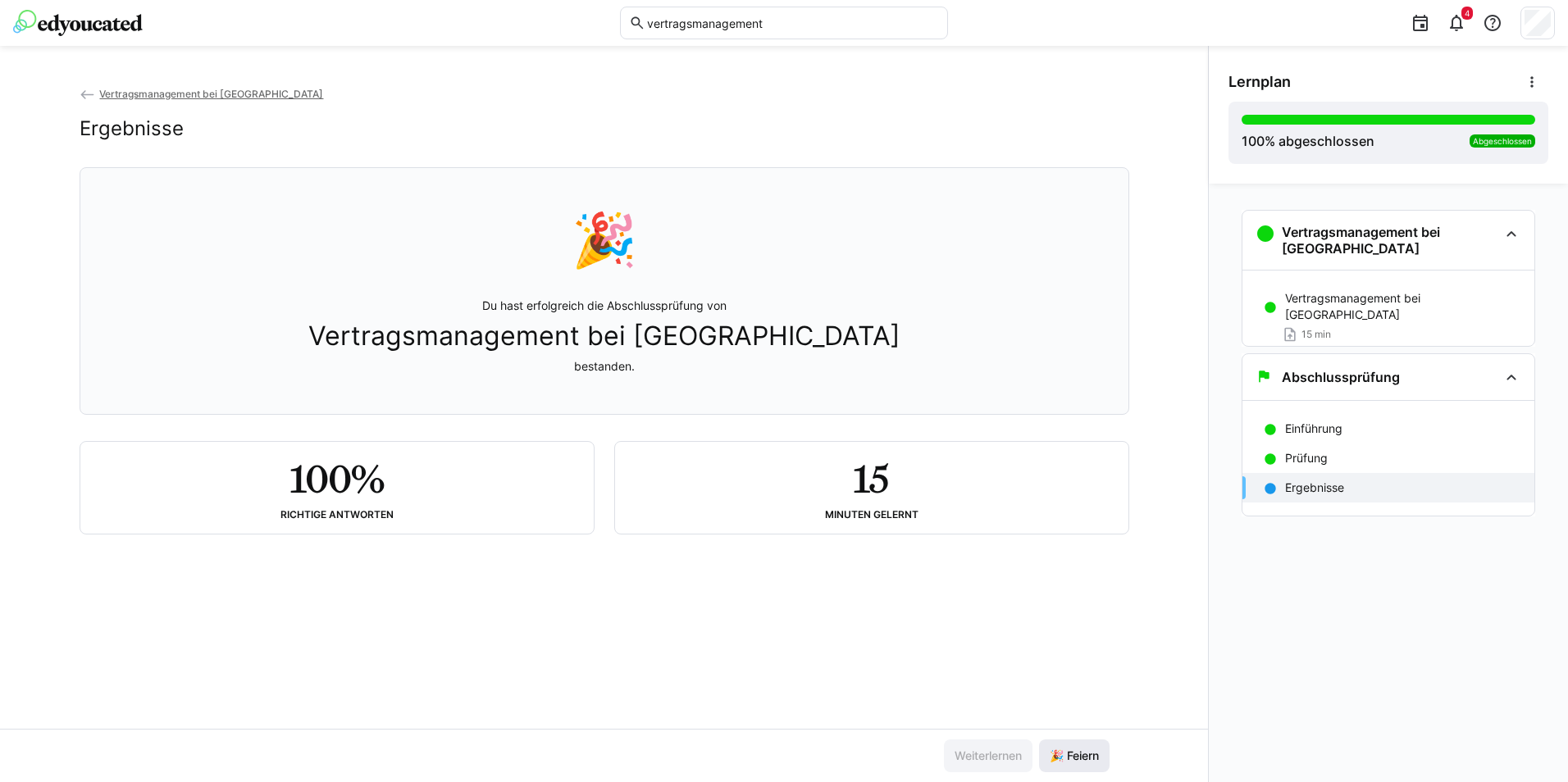
click at [1079, 756] on span "🎉 Feiern" at bounding box center [1074, 756] width 54 height 16
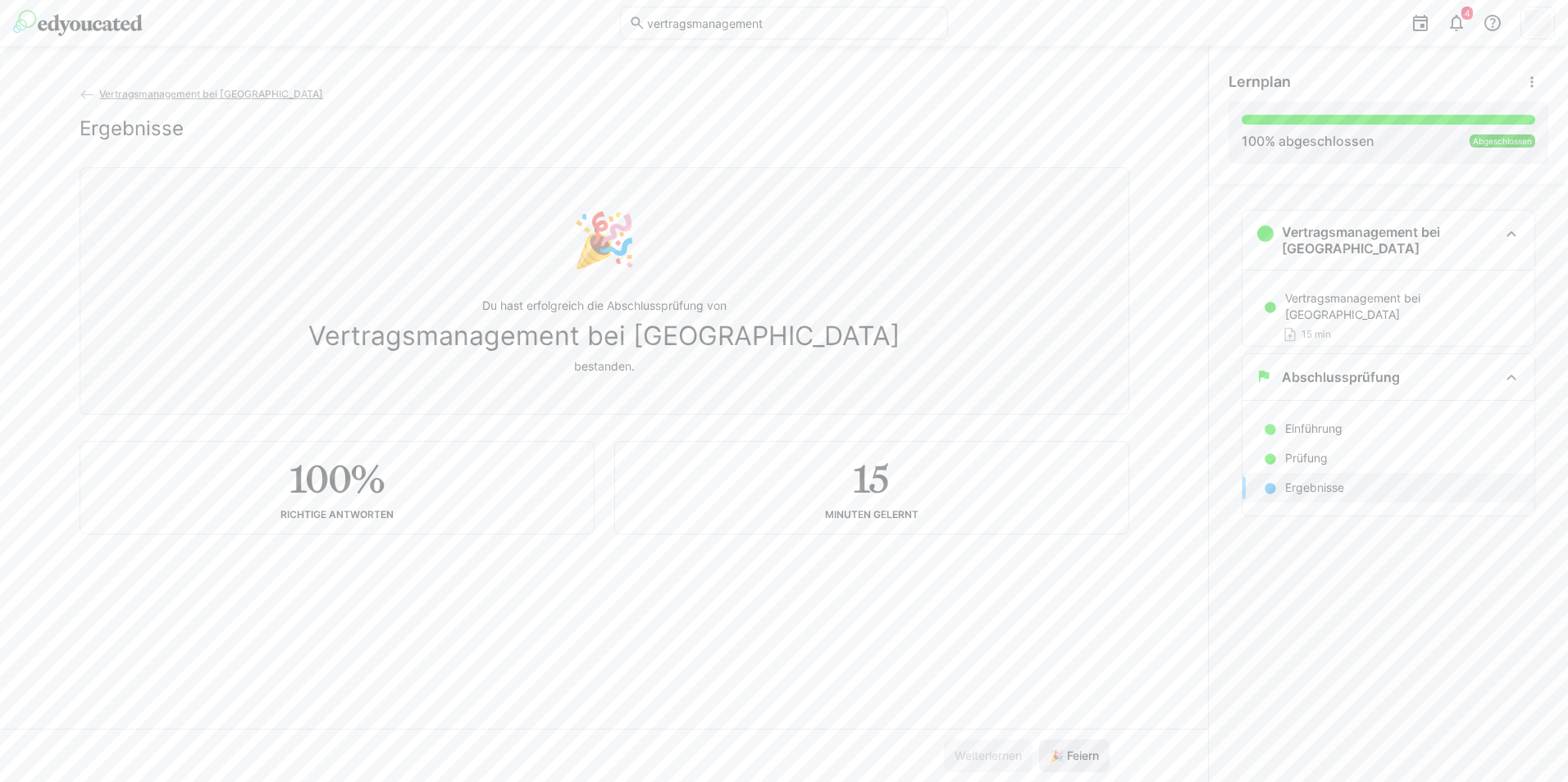
click at [1077, 756] on span "🎉 Feiern" at bounding box center [1074, 756] width 54 height 16
click at [1076, 756] on span "🎉 Feiern" at bounding box center [1074, 756] width 54 height 16
click at [1075, 757] on span "🎉 Feiern" at bounding box center [1074, 756] width 54 height 16
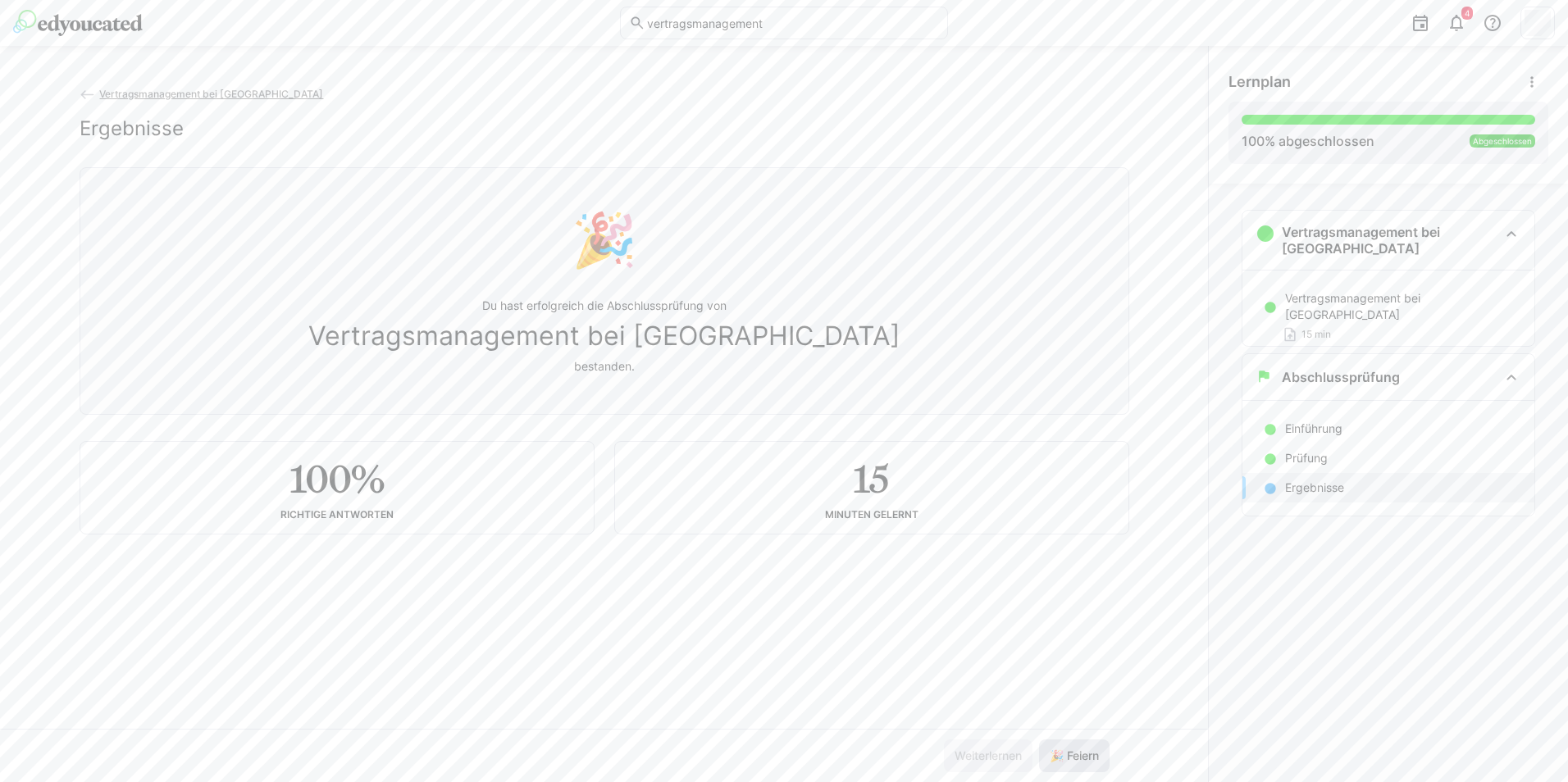
click at [1075, 757] on span "🎉 Feiern" at bounding box center [1074, 756] width 54 height 16
click at [1069, 747] on span "🎉 Feiern" at bounding box center [1074, 756] width 54 height 16
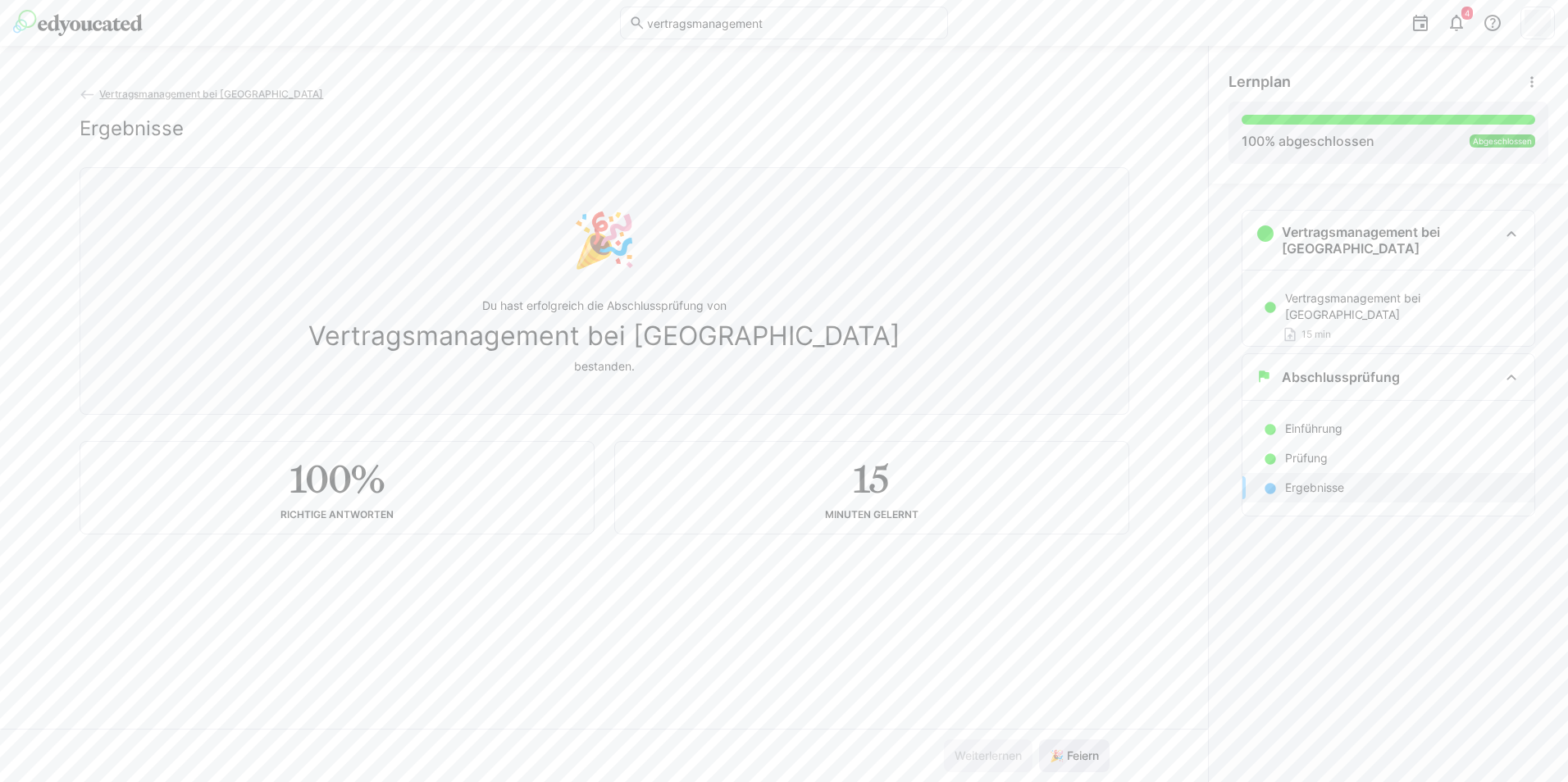
click at [1069, 747] on span "🎉 Feiern" at bounding box center [1074, 756] width 54 height 16
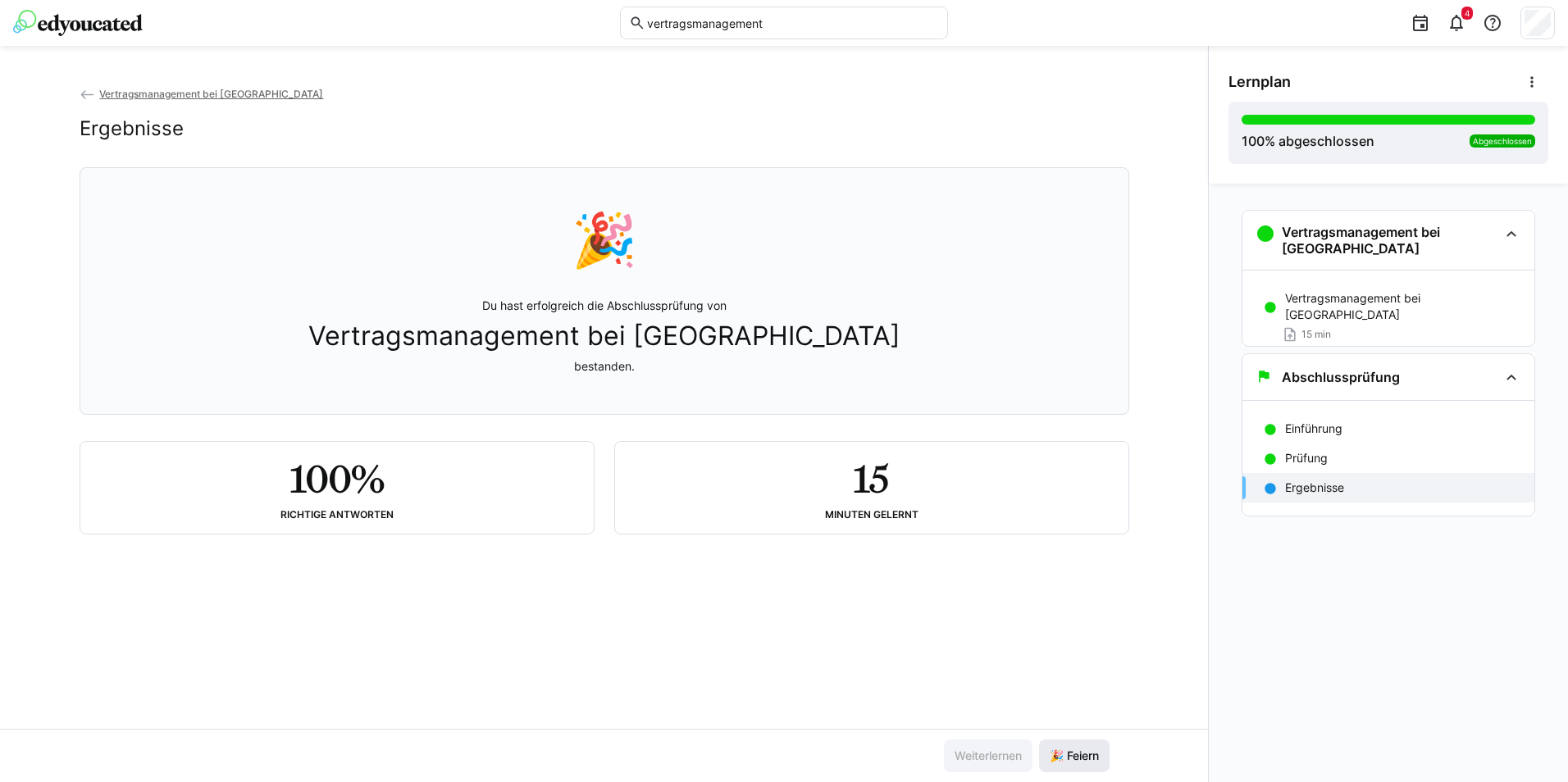
click at [1083, 754] on span "🎉 Feiern" at bounding box center [1074, 756] width 54 height 16
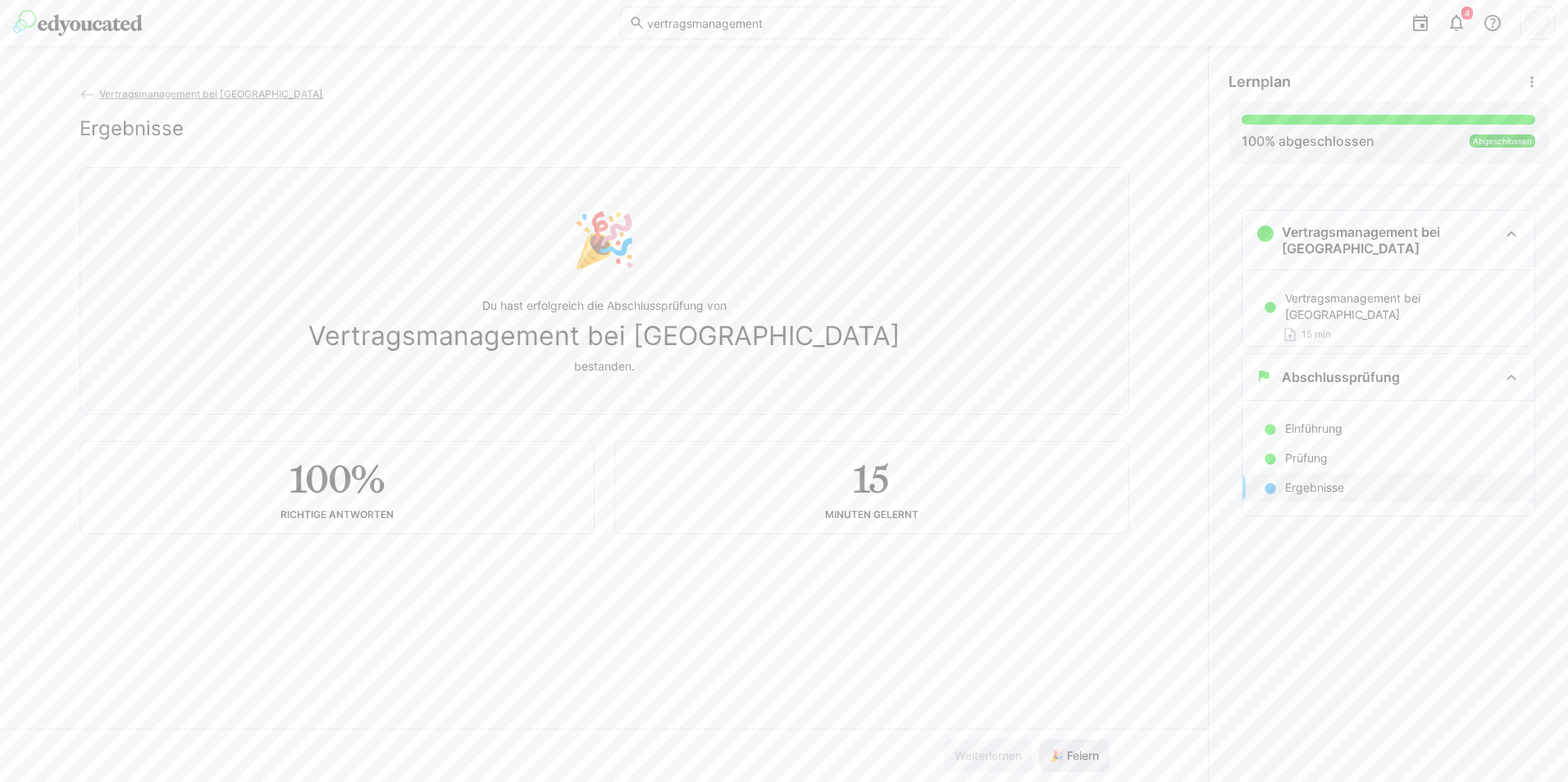
click at [1083, 754] on span "🎉 Feiern" at bounding box center [1074, 756] width 54 height 16
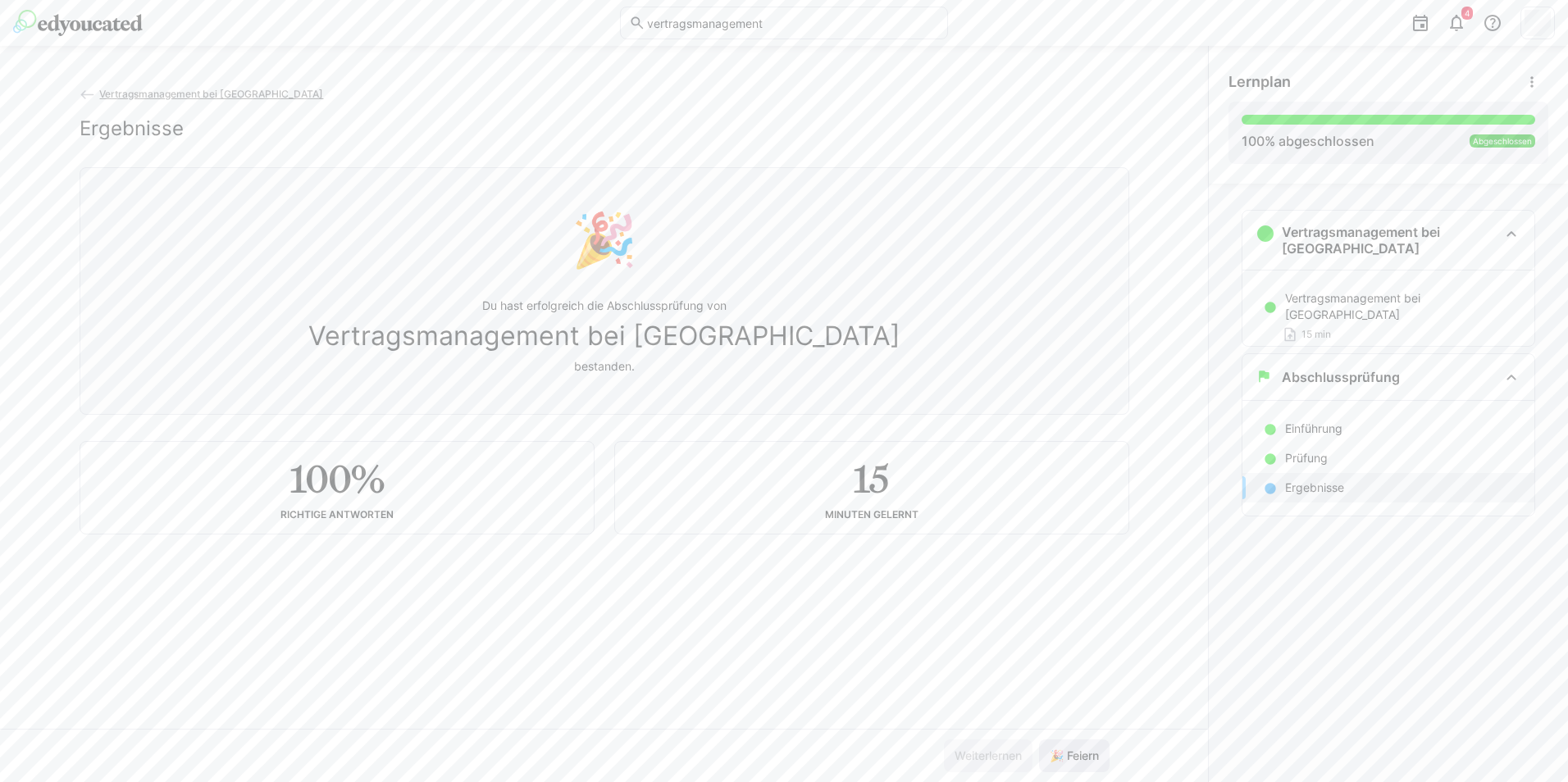
click at [1083, 754] on span "🎉 Feiern" at bounding box center [1074, 756] width 54 height 16
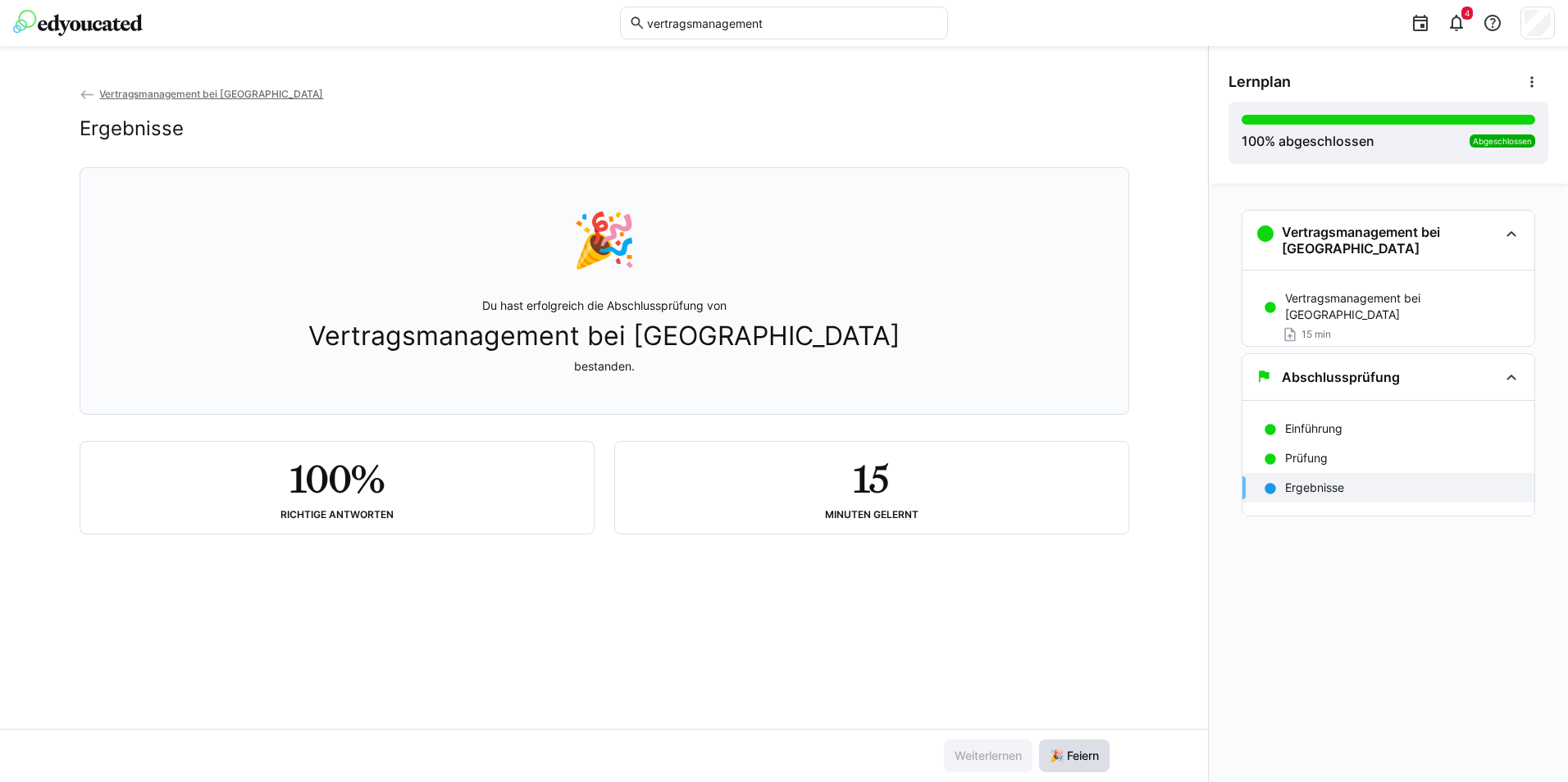
click at [1078, 756] on span "🎉 Feiern" at bounding box center [1074, 756] width 54 height 16
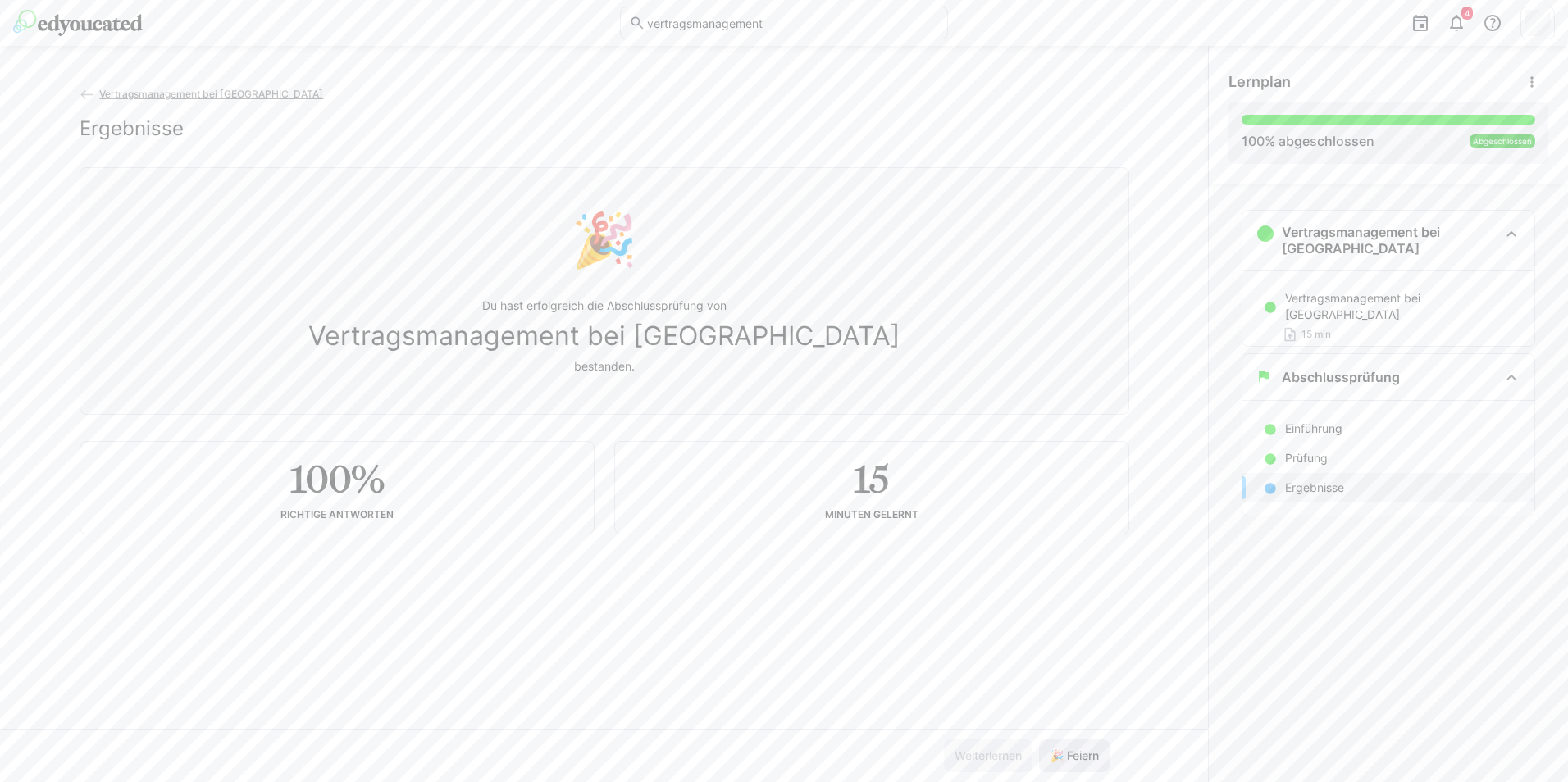
click at [1078, 756] on span "🎉 Feiern" at bounding box center [1074, 756] width 54 height 16
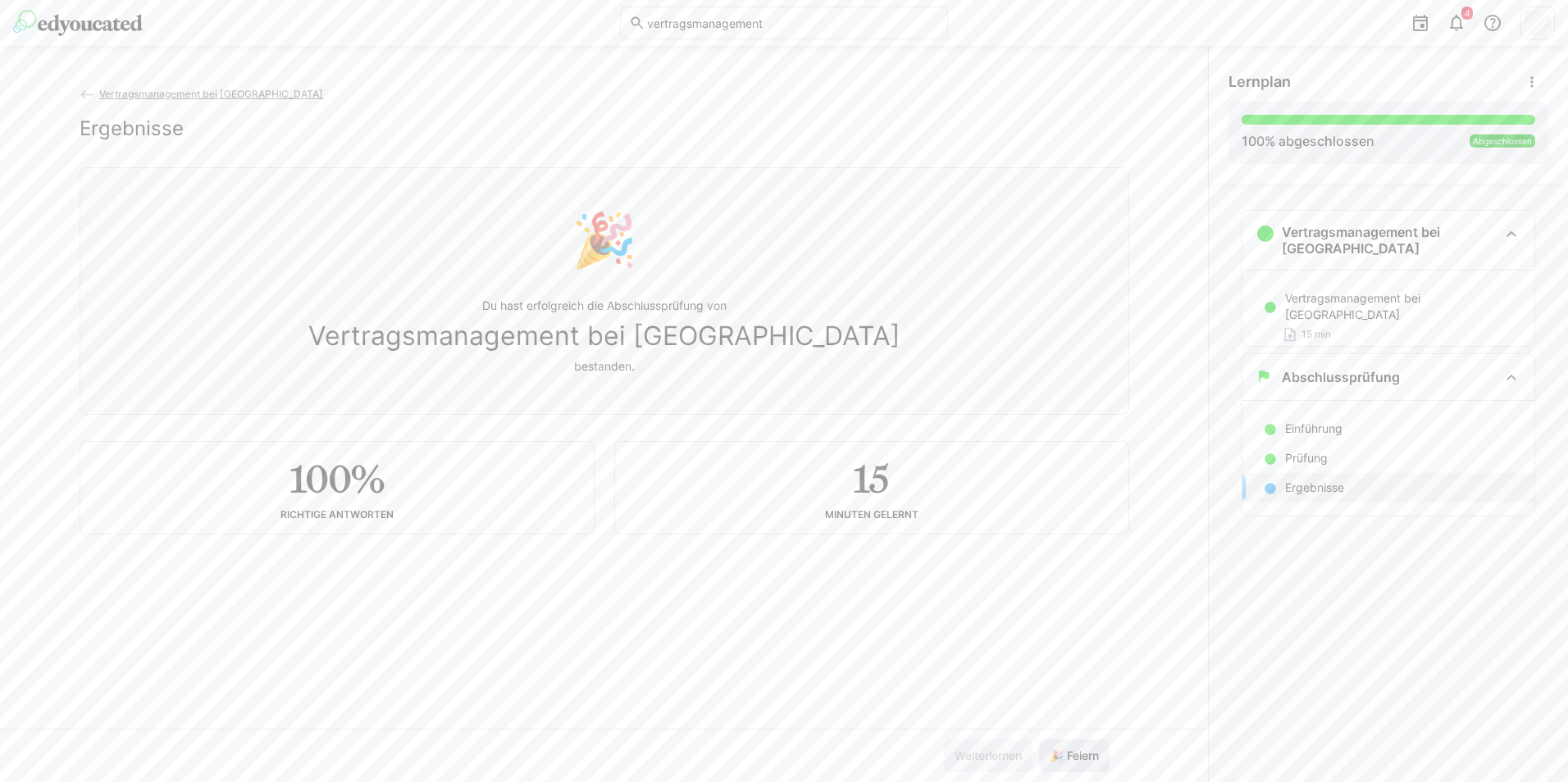
click at [1078, 756] on span "🎉 Feiern" at bounding box center [1074, 756] width 54 height 16
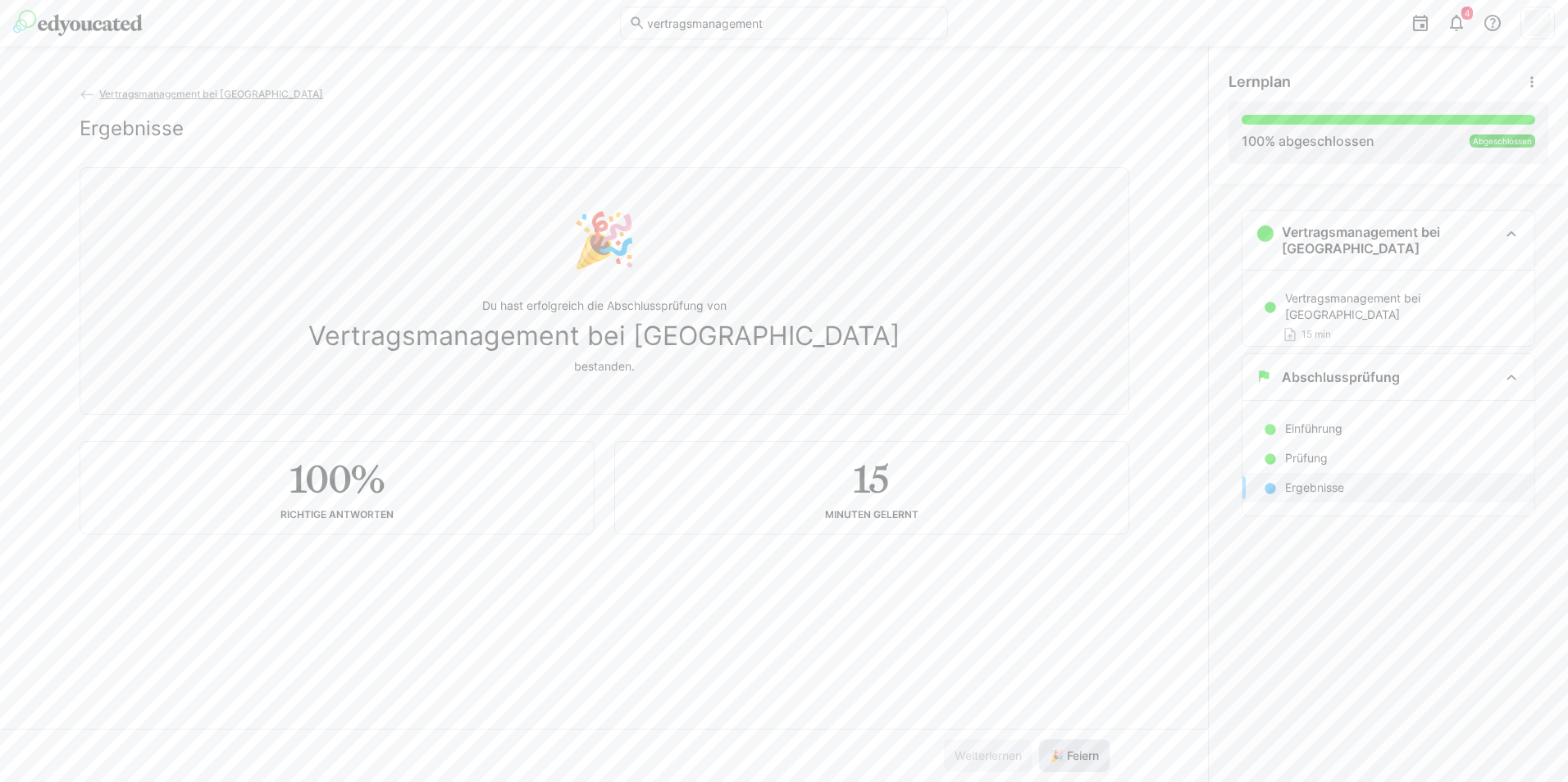
click at [1078, 756] on span "🎉 Feiern" at bounding box center [1074, 756] width 54 height 16
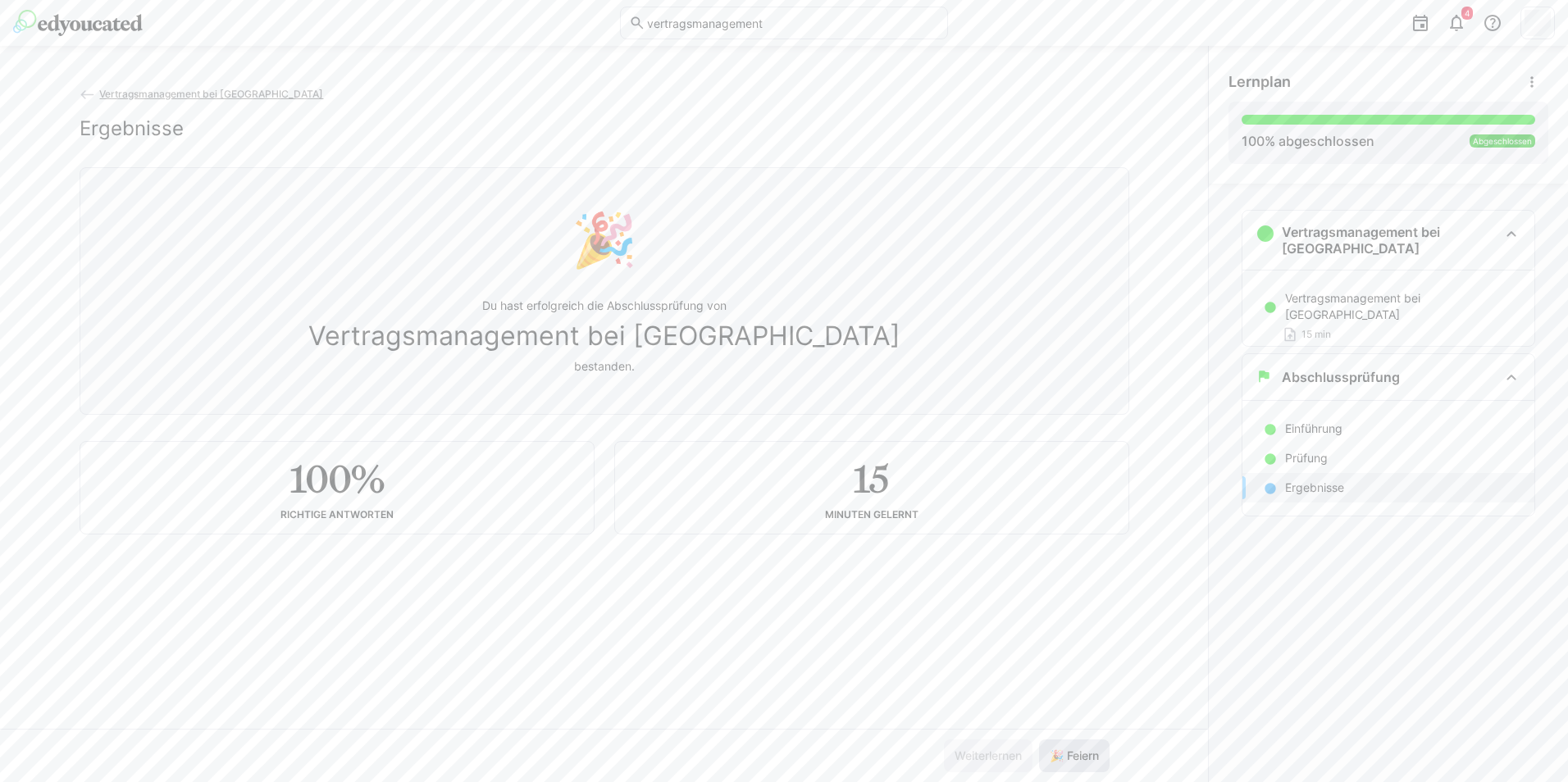
click at [1078, 756] on span "🎉 Feiern" at bounding box center [1074, 756] width 54 height 16
